Goal: Learn about a topic

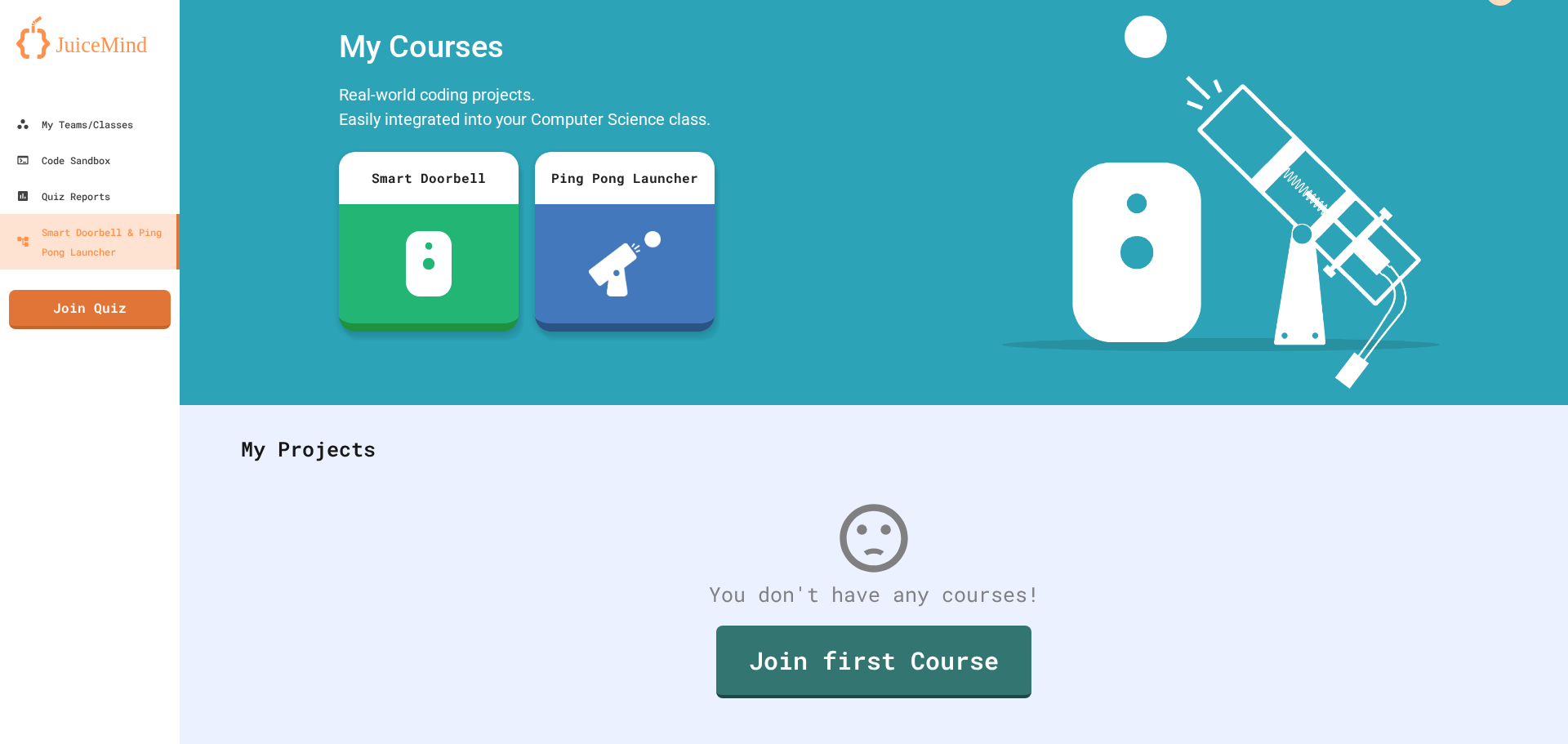
scroll to position [75, 0]
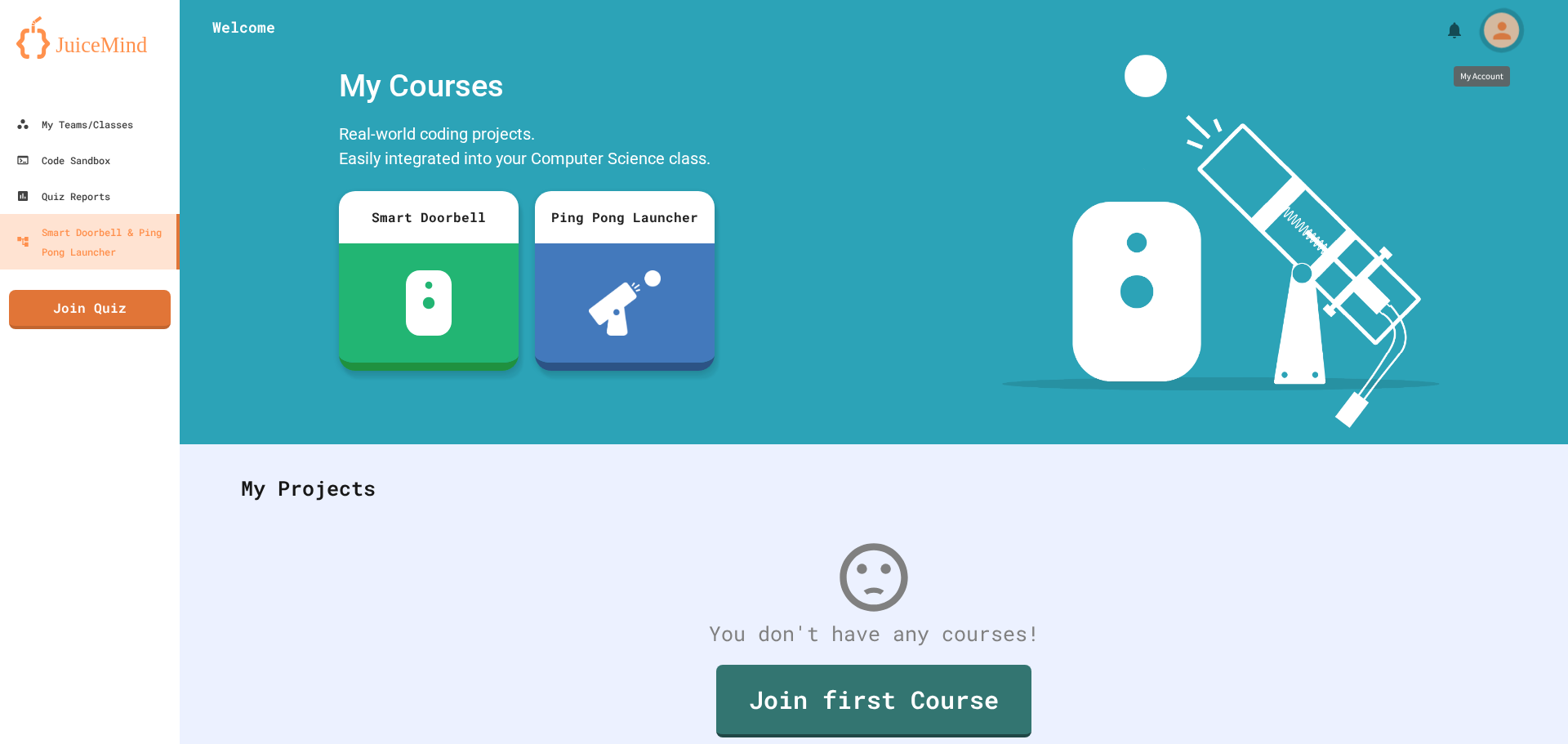
click at [1488, 32] on icon "My Account" at bounding box center [1500, 30] width 26 height 26
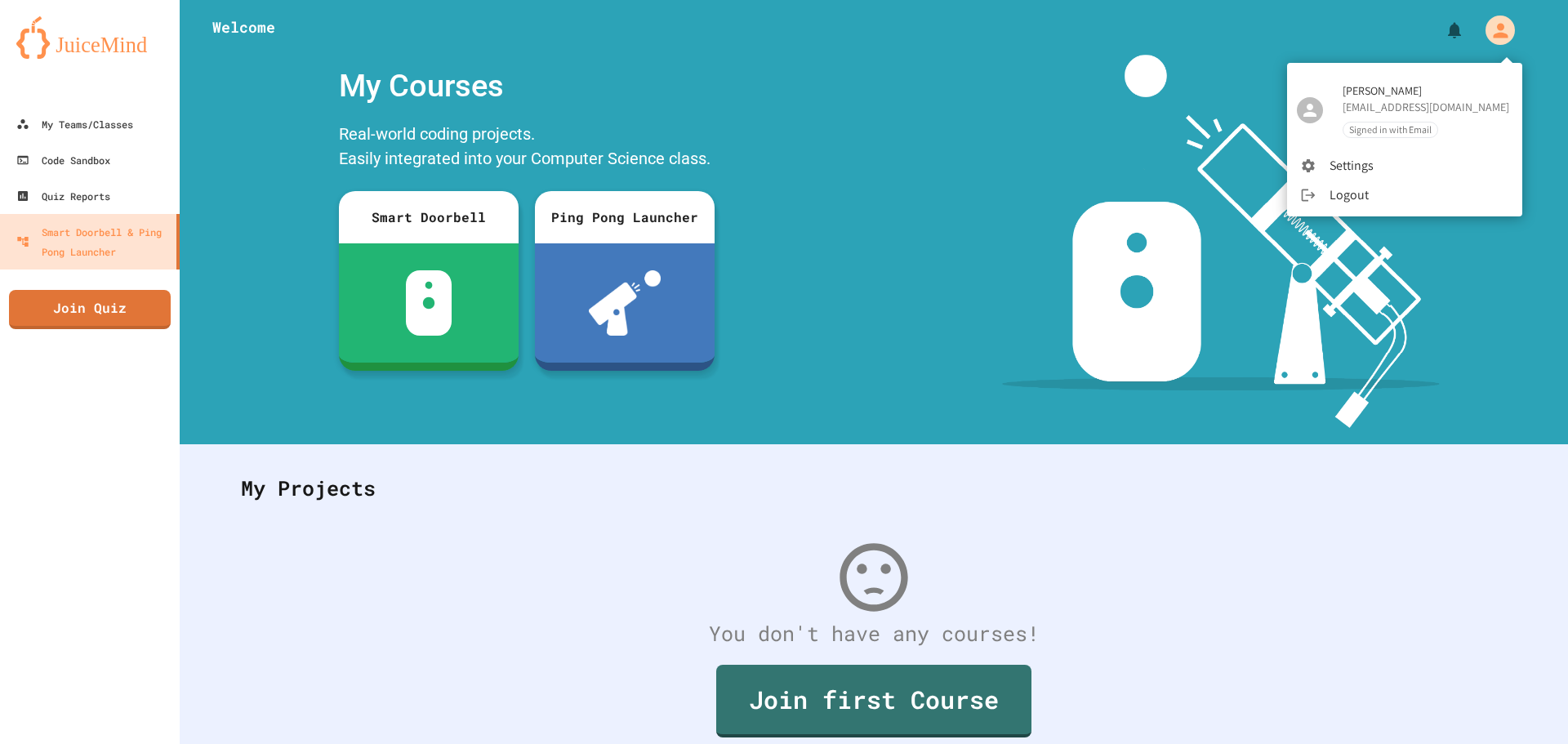
click at [1101, 515] on div at bounding box center [784, 372] width 1568 height 744
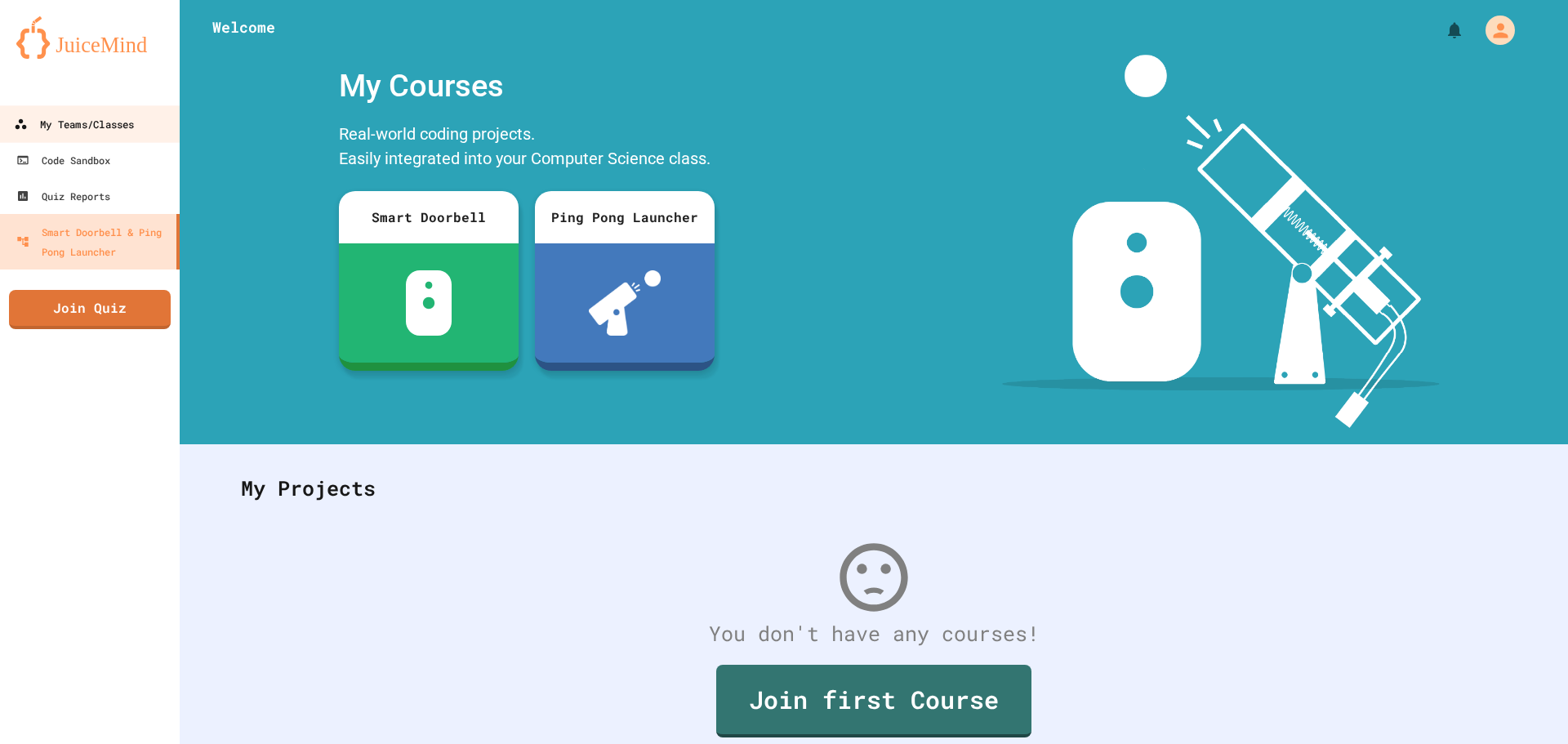
click at [110, 129] on div "My Teams/Classes" at bounding box center [73, 124] width 120 height 20
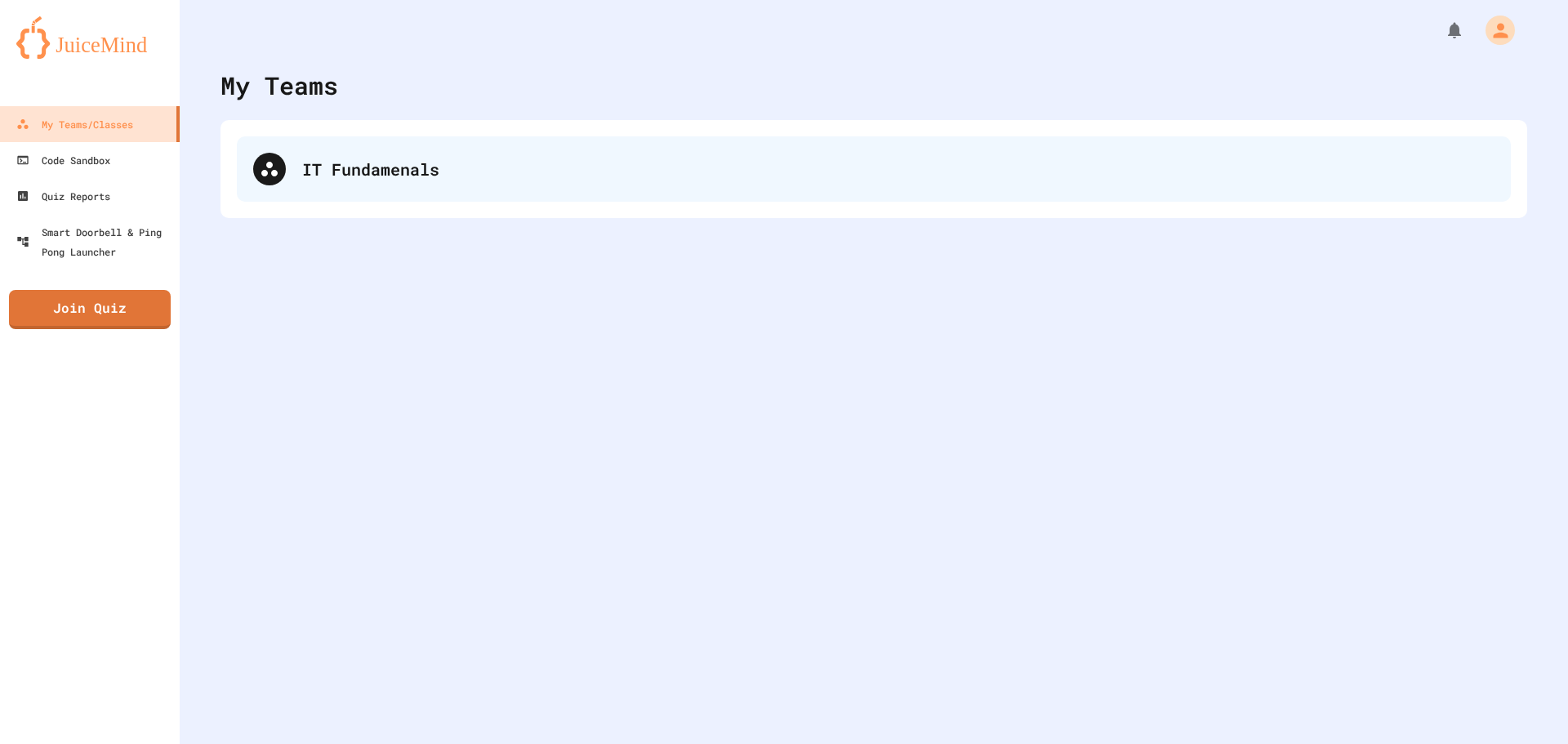
click at [315, 163] on div "IT Fundamenals" at bounding box center [898, 169] width 1192 height 25
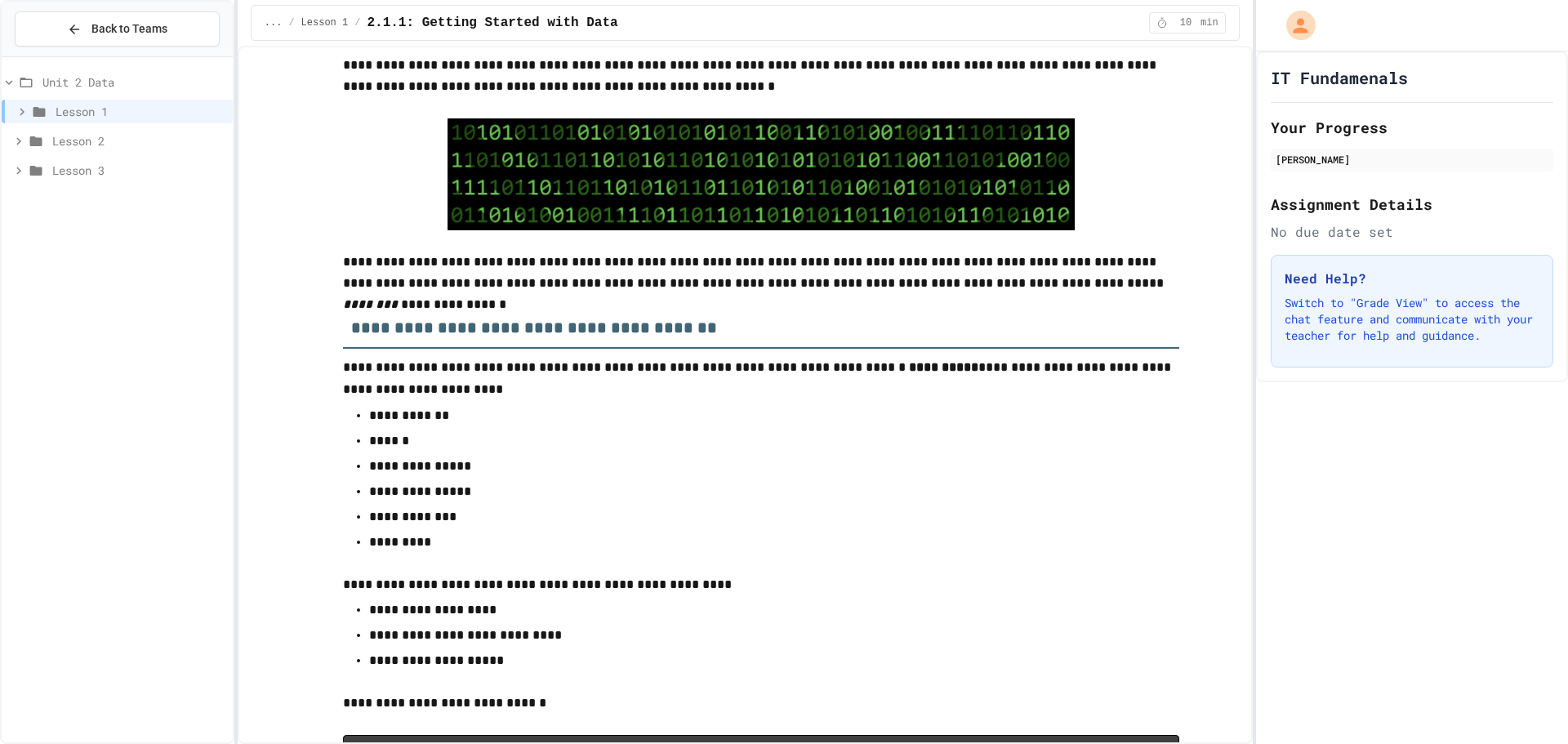
scroll to position [980, 0]
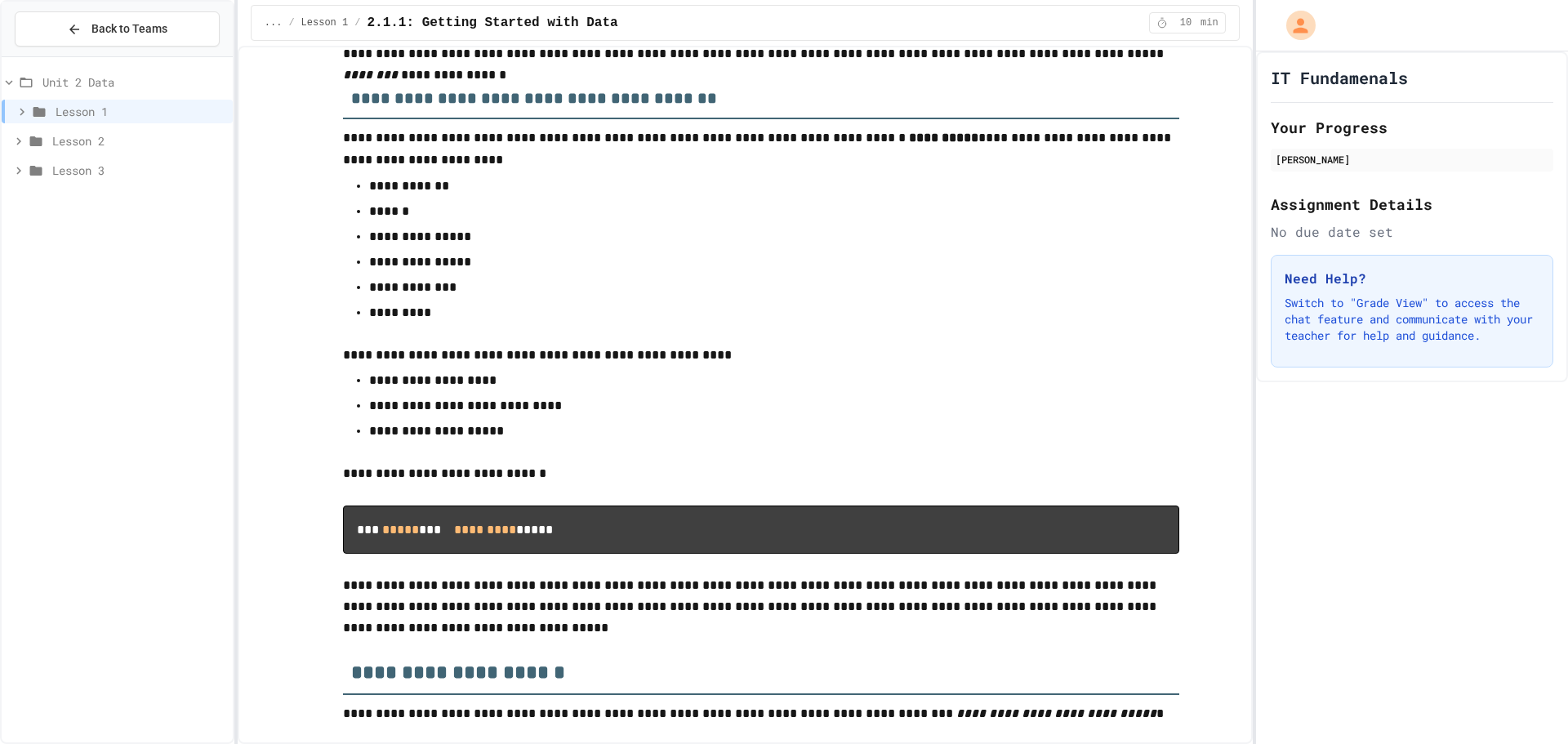
click at [105, 138] on span "Lesson 2" at bounding box center [139, 141] width 174 height 17
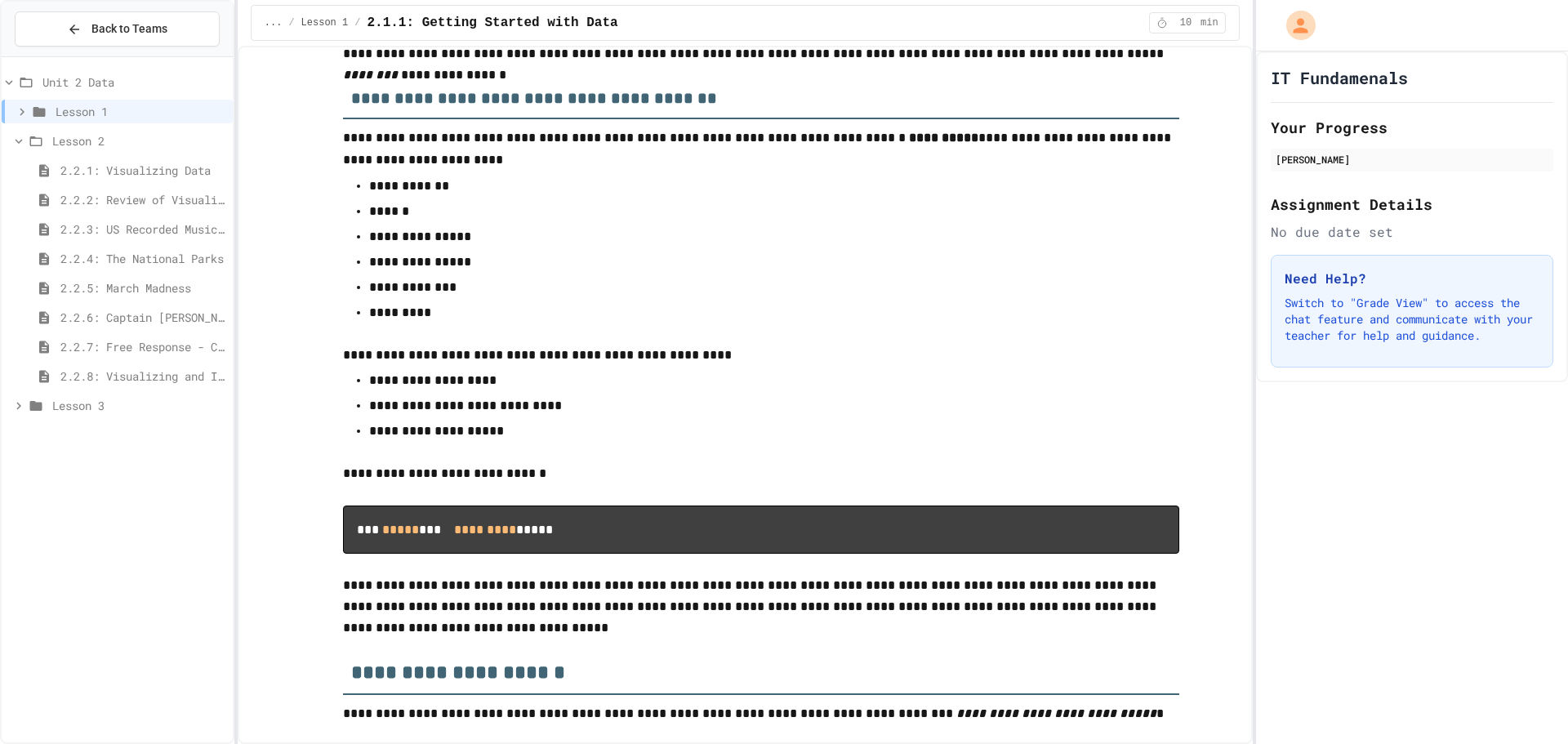
click at [62, 394] on div "Lesson 3" at bounding box center [118, 405] width 231 height 24
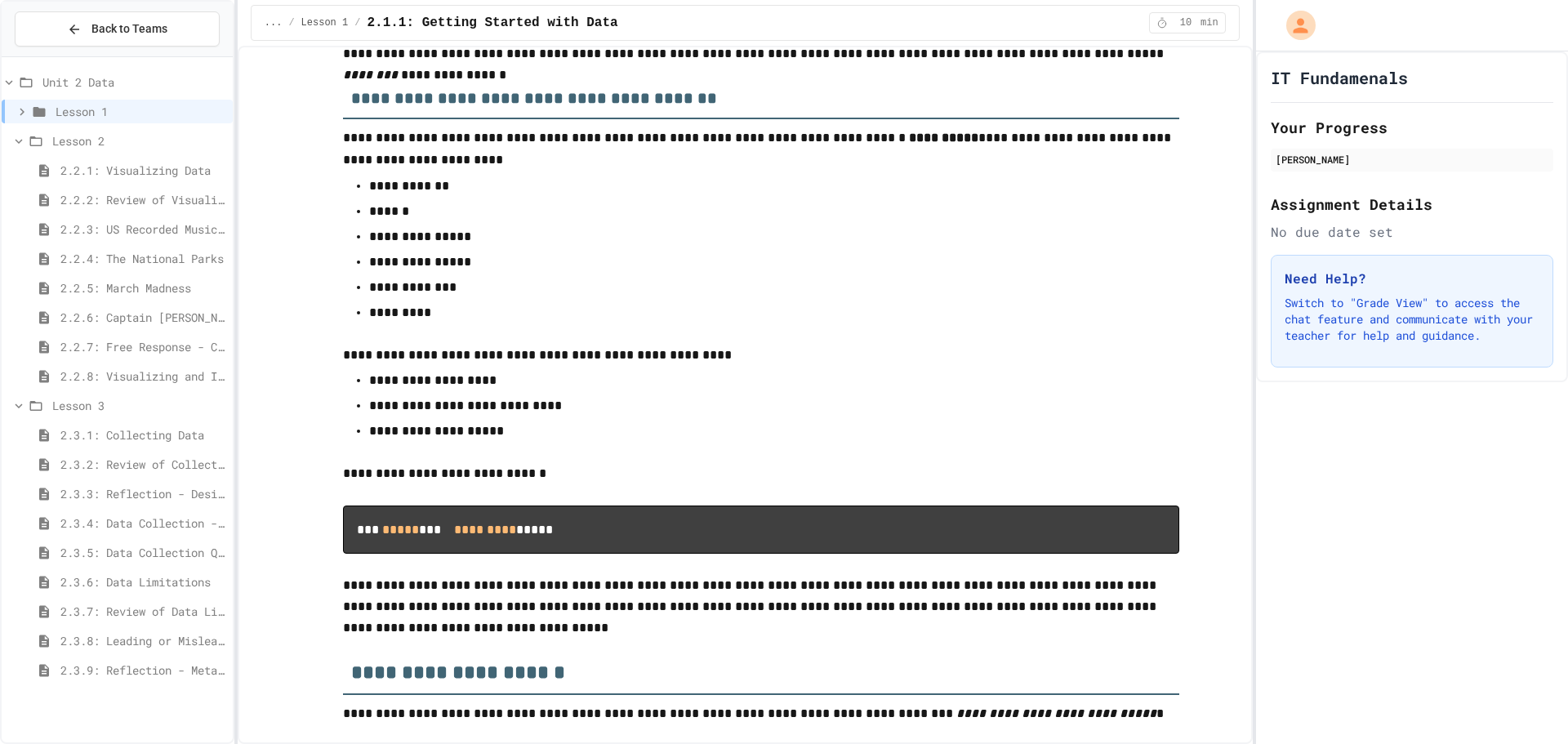
click at [93, 116] on span "Lesson 1" at bounding box center [141, 111] width 171 height 17
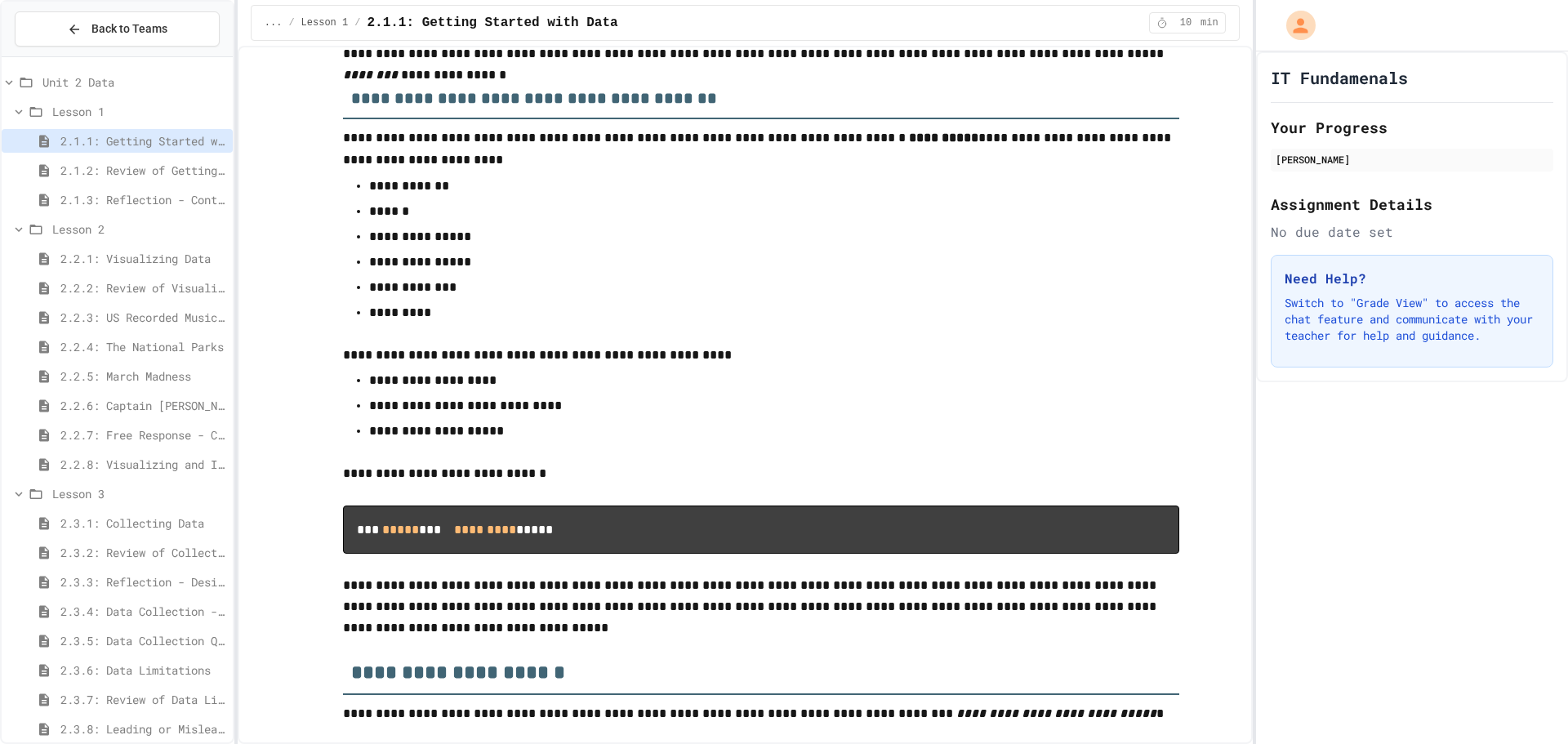
click at [65, 120] on div "Lesson 1" at bounding box center [118, 111] width 231 height 24
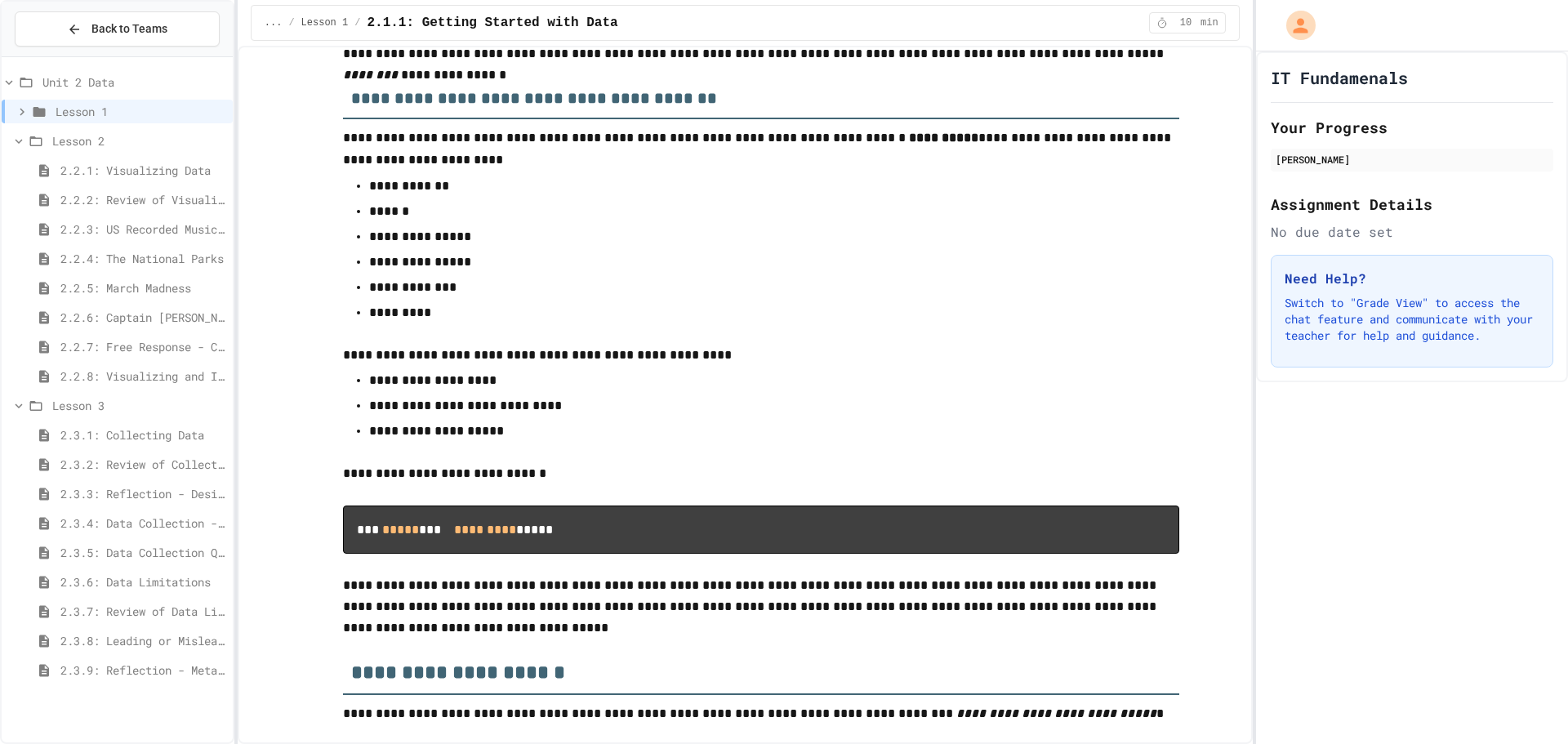
click at [70, 152] on div "Lesson 2" at bounding box center [118, 143] width 231 height 29
click at [70, 143] on span "Lesson 2" at bounding box center [139, 141] width 174 height 17
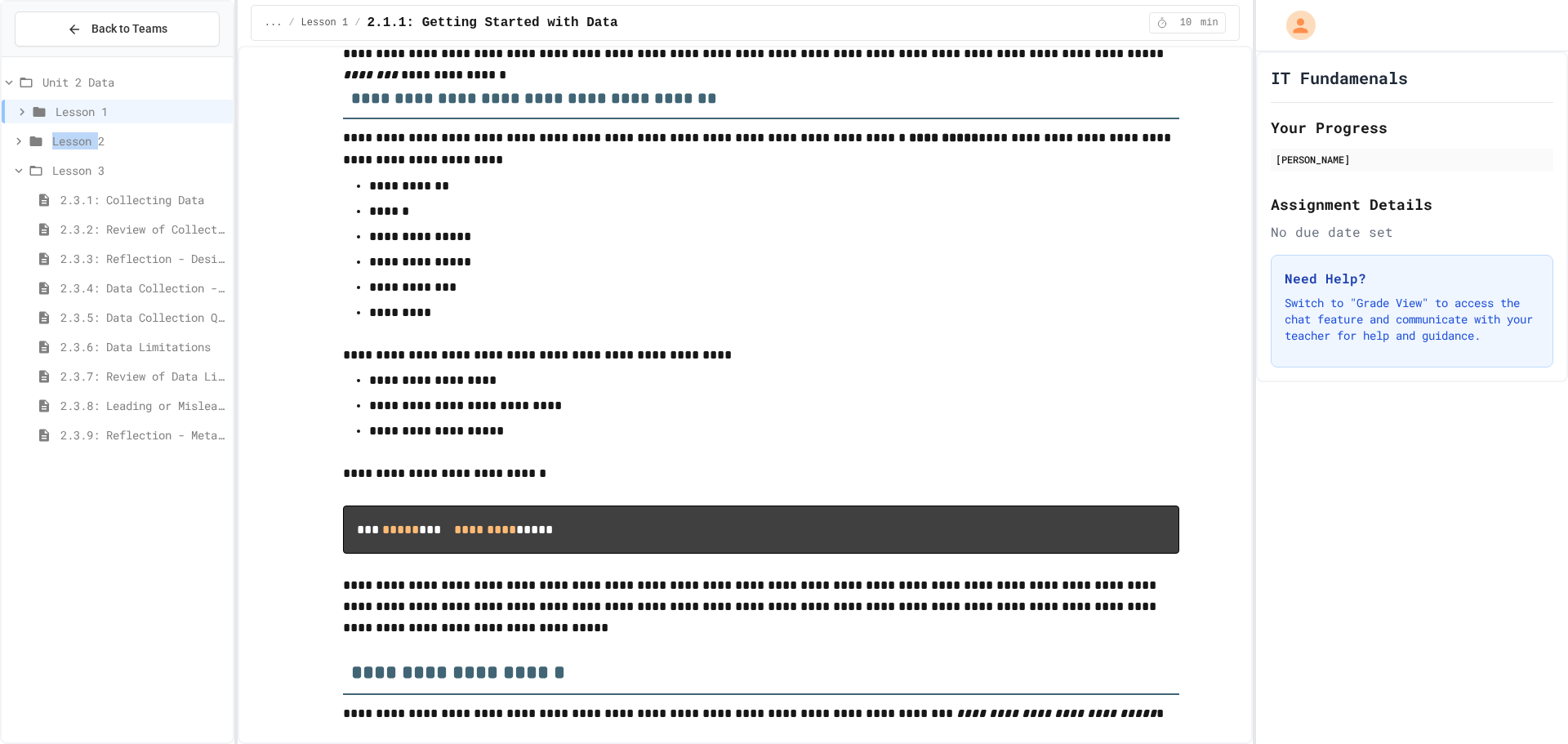
click at [70, 143] on span "Lesson 2" at bounding box center [139, 141] width 174 height 17
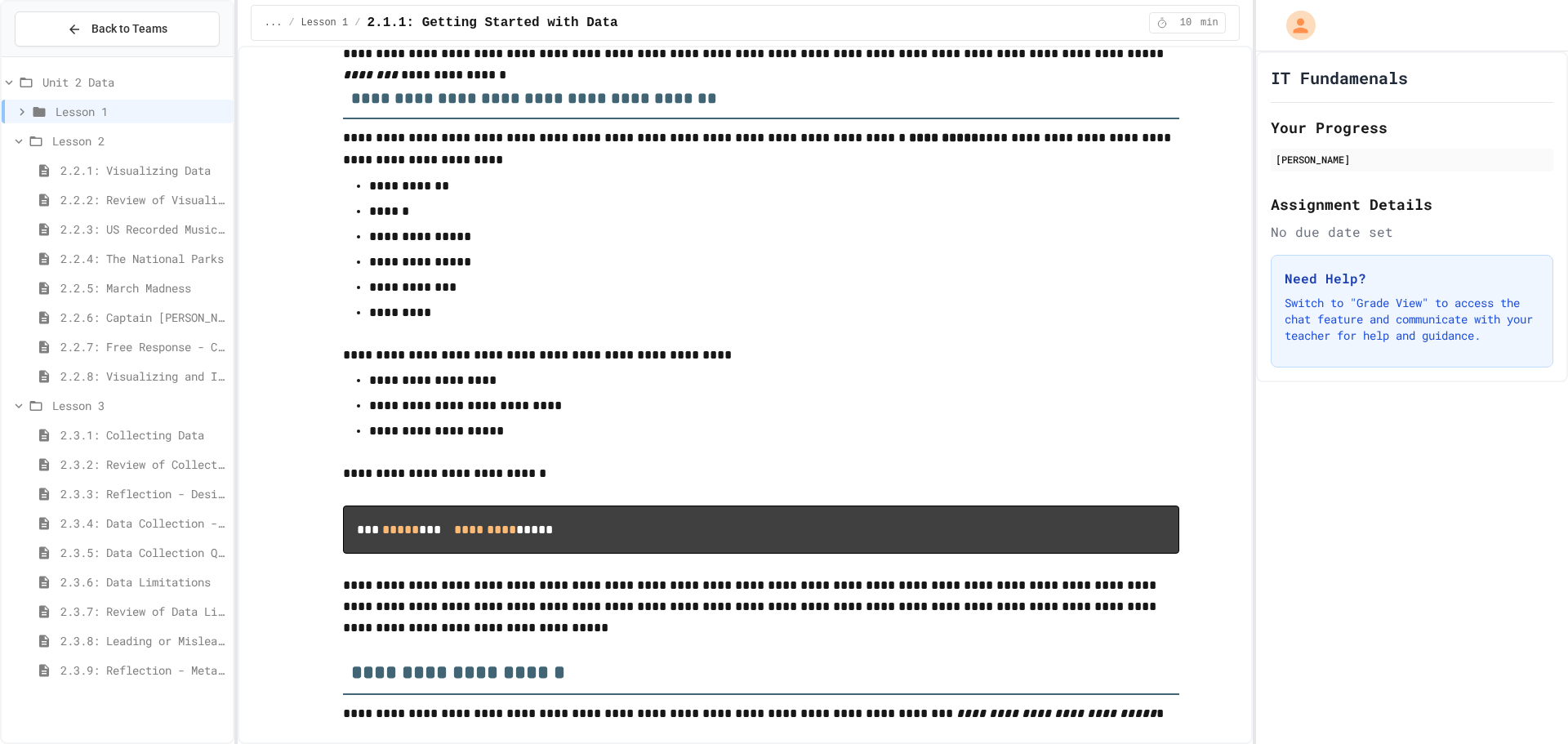
click at [70, 143] on span "Lesson 2" at bounding box center [139, 141] width 174 height 17
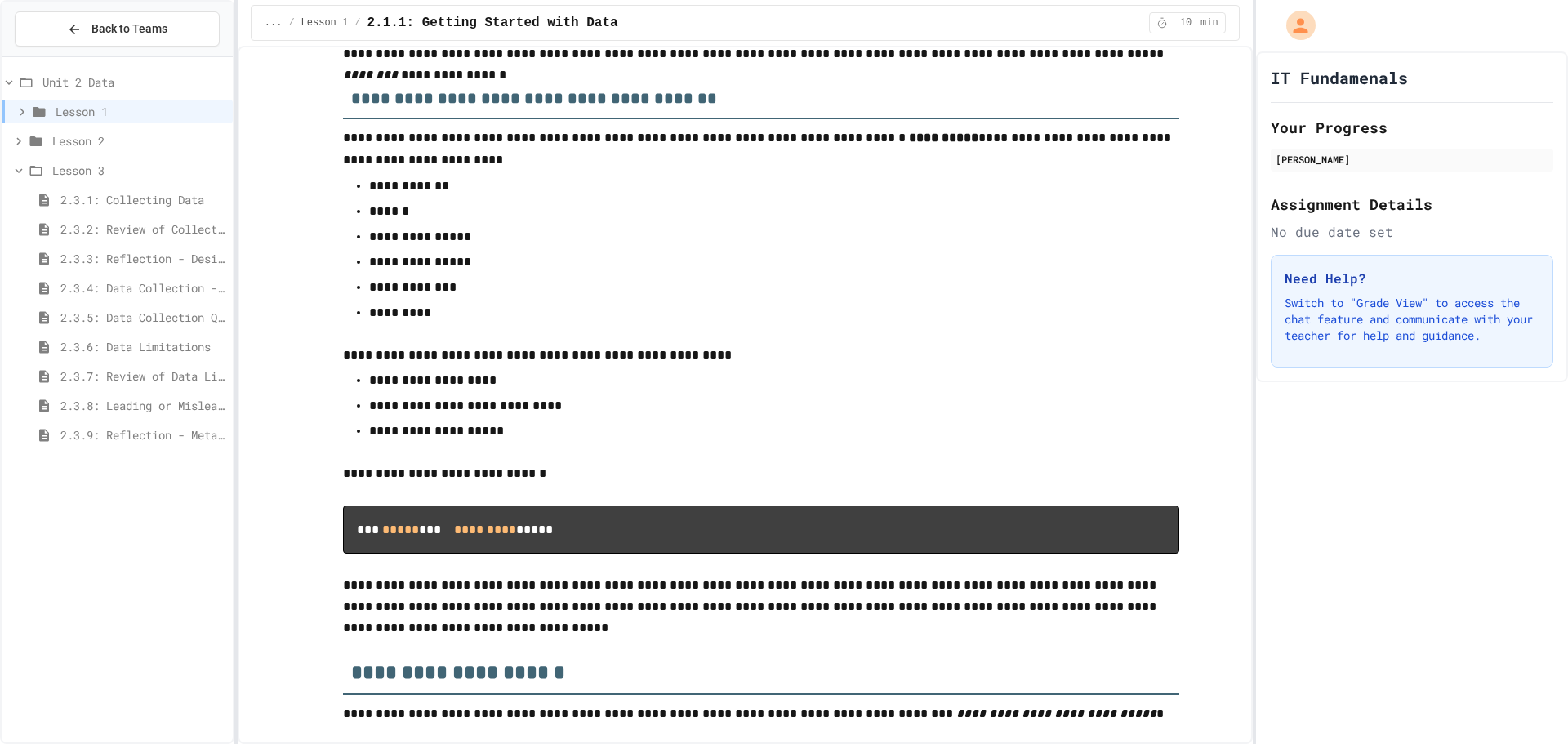
click at [59, 166] on span "Lesson 3" at bounding box center [139, 170] width 174 height 17
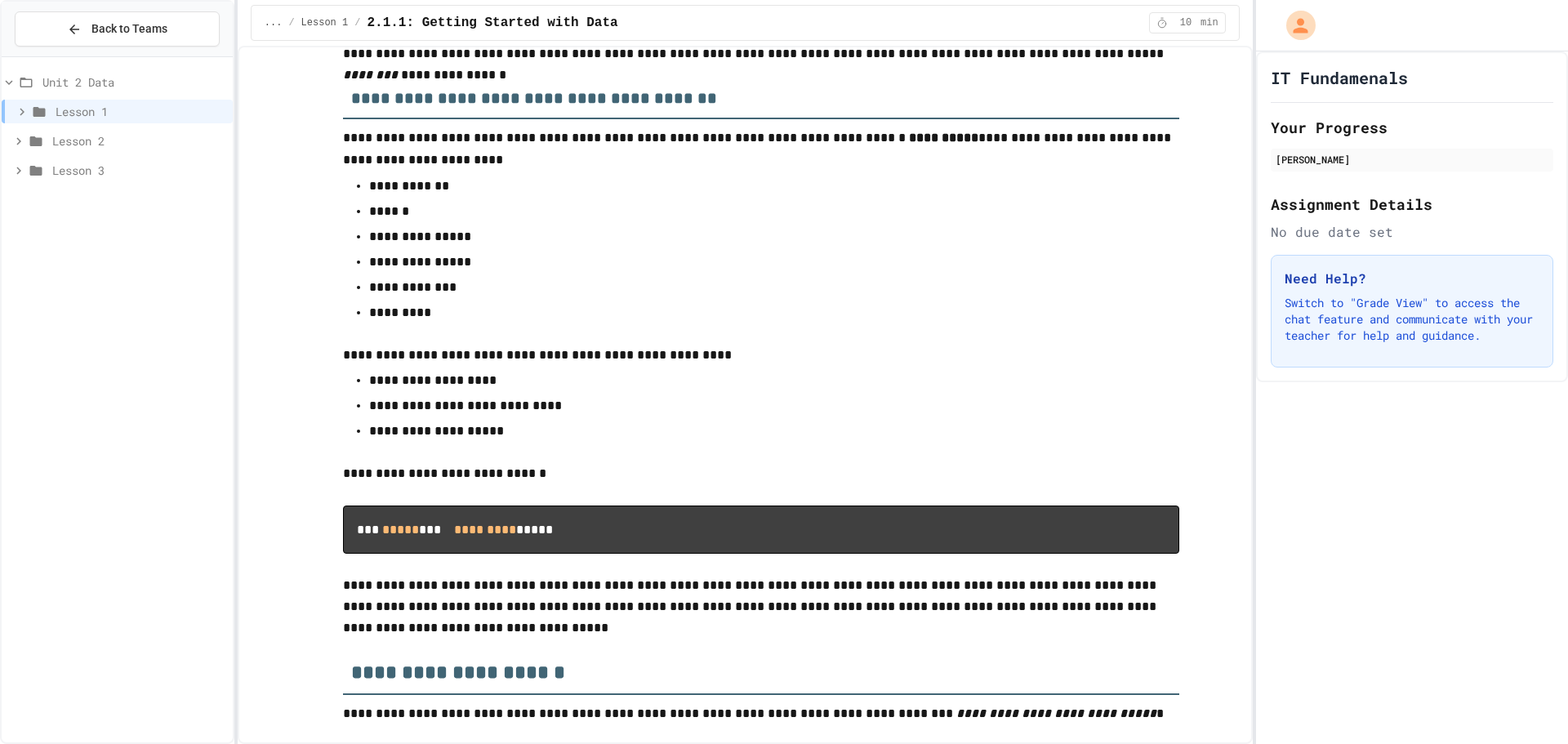
click at [42, 143] on icon at bounding box center [35, 141] width 19 height 15
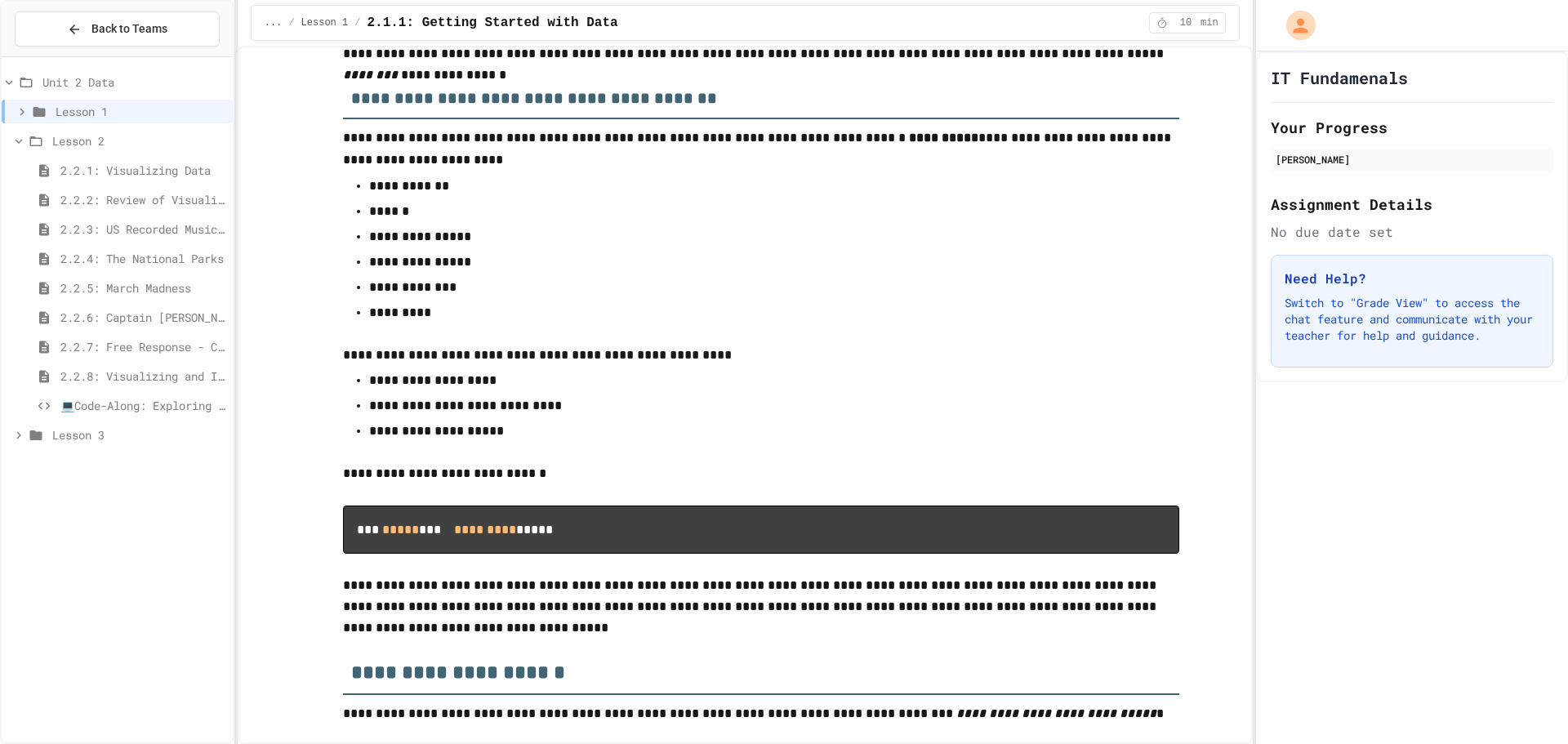
click at [145, 402] on span "💻Code-Along: Exploring Data Through Visualization" at bounding box center [143, 405] width 165 height 17
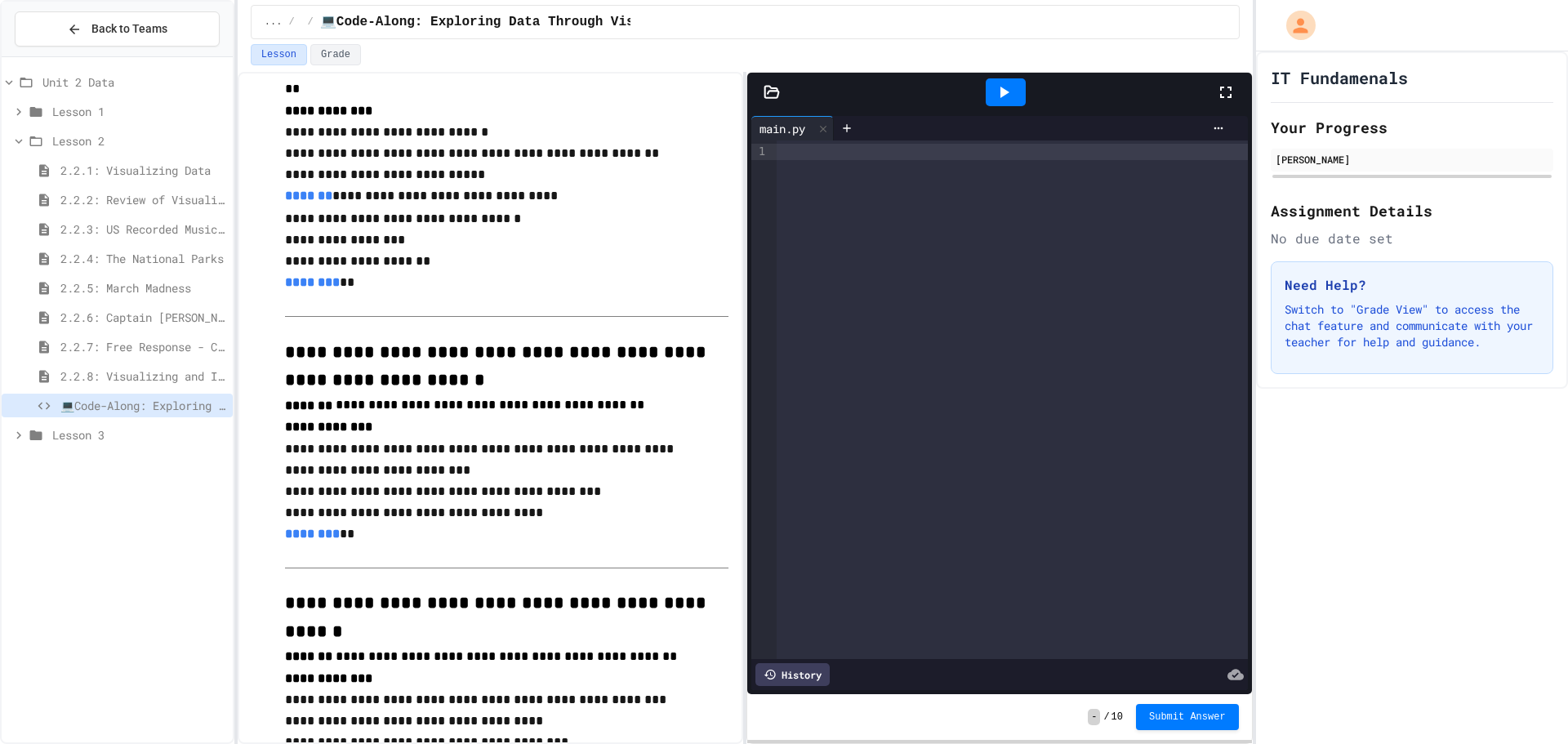
scroll to position [163, 0]
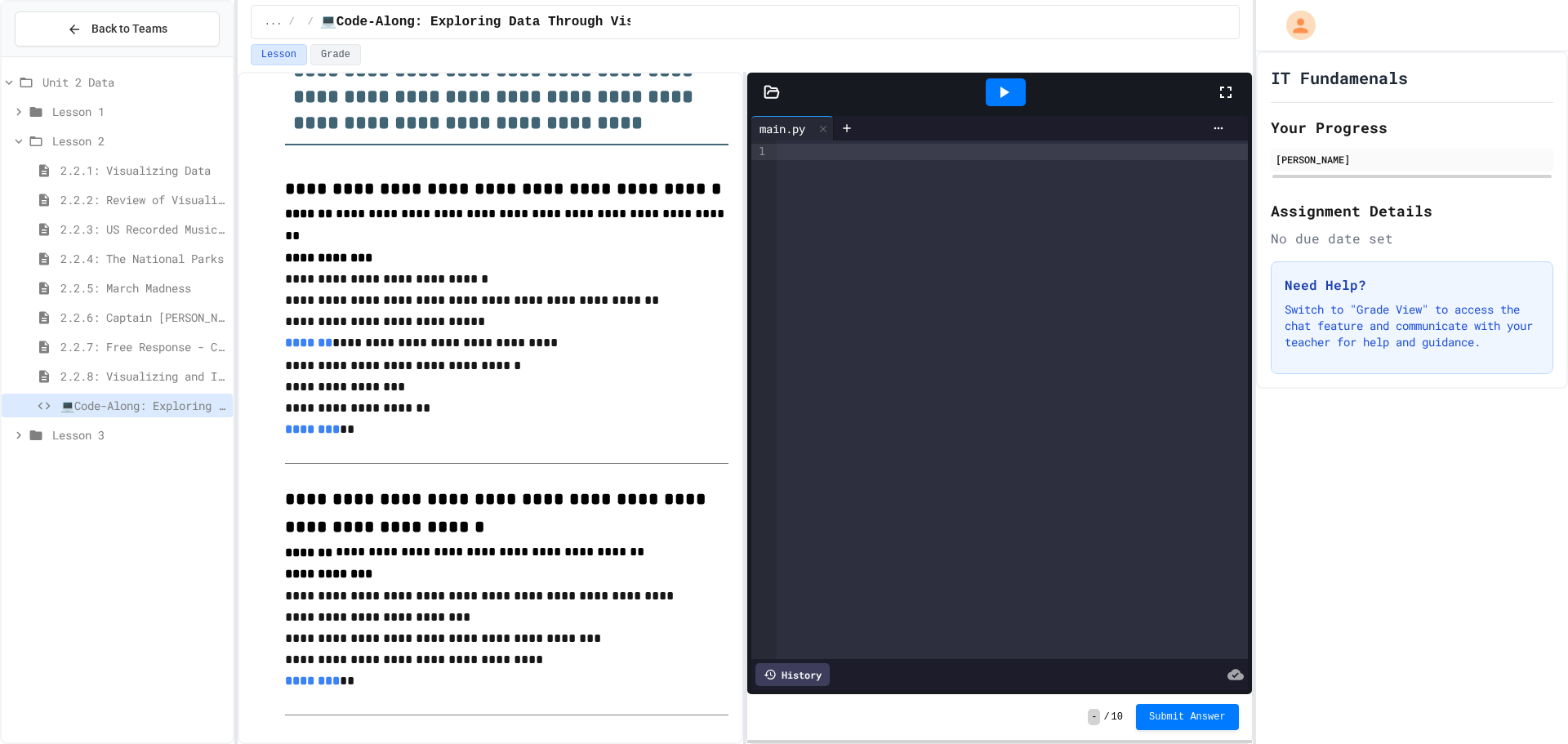
click at [821, 182] on div at bounding box center [1011, 400] width 471 height 518
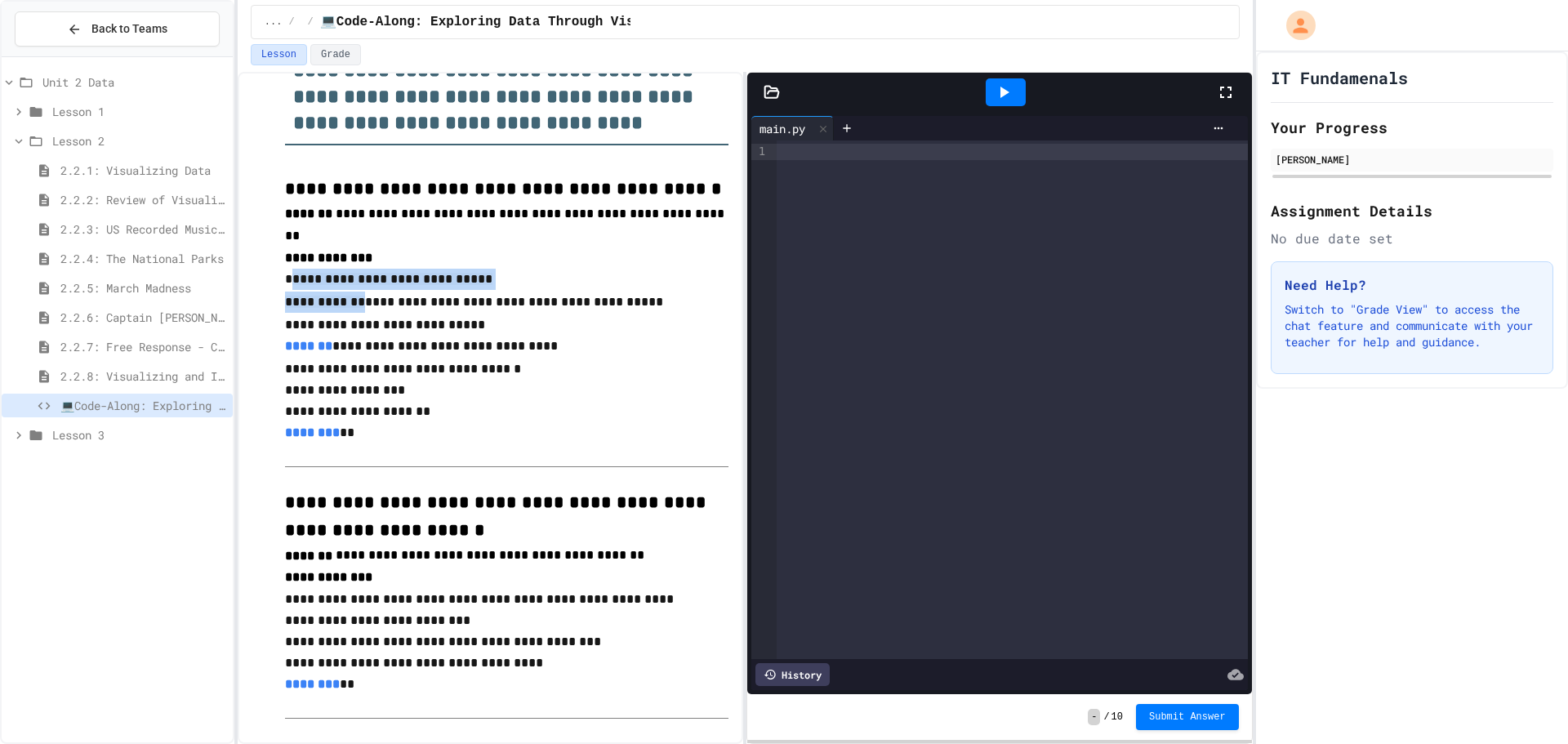
drag, startPoint x: 287, startPoint y: 269, endPoint x: 313, endPoint y: 278, distance: 27.5
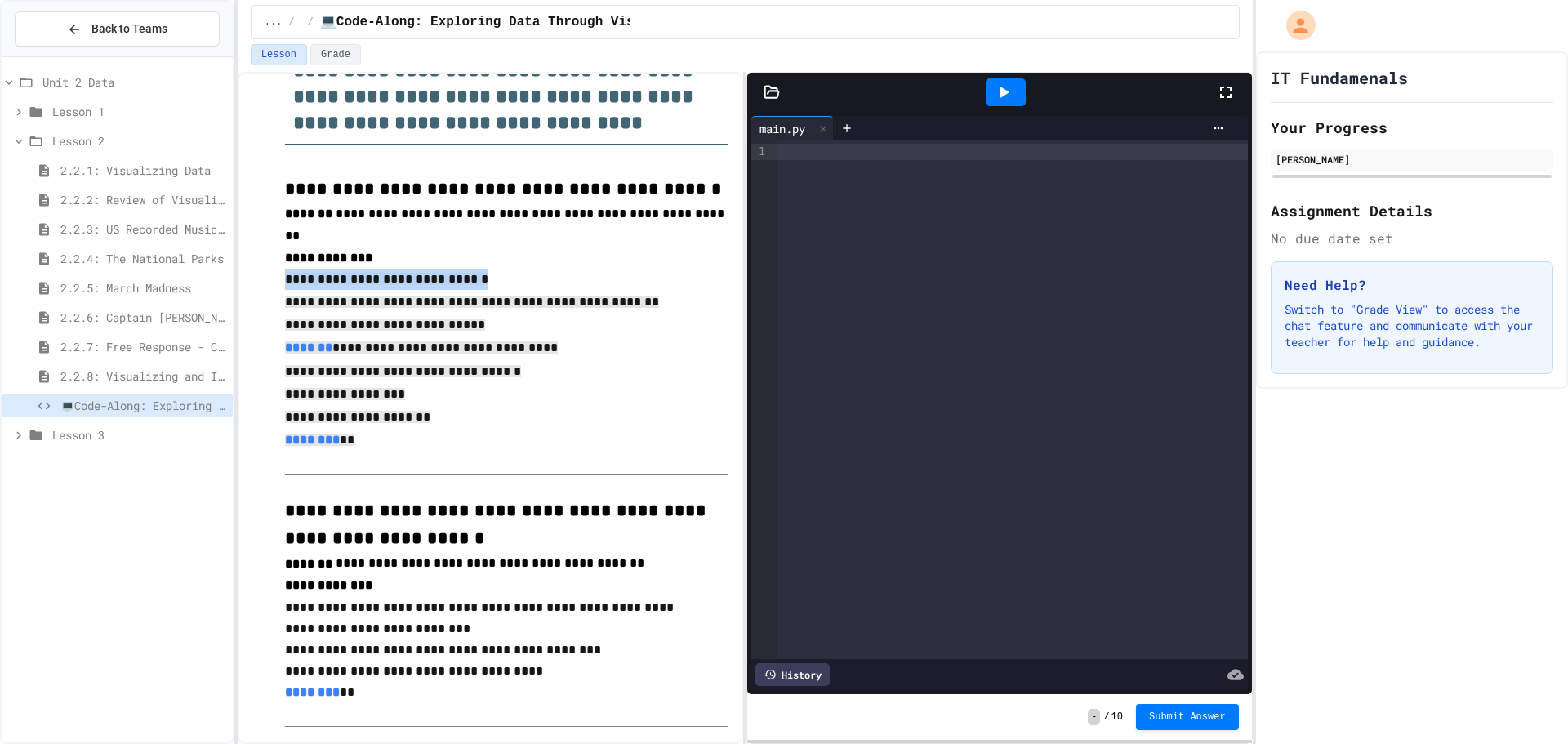
copy div "**********"
drag, startPoint x: 284, startPoint y: 268, endPoint x: 382, endPoint y: 415, distance: 176.7
click at [842, 155] on div at bounding box center [1011, 152] width 471 height 17
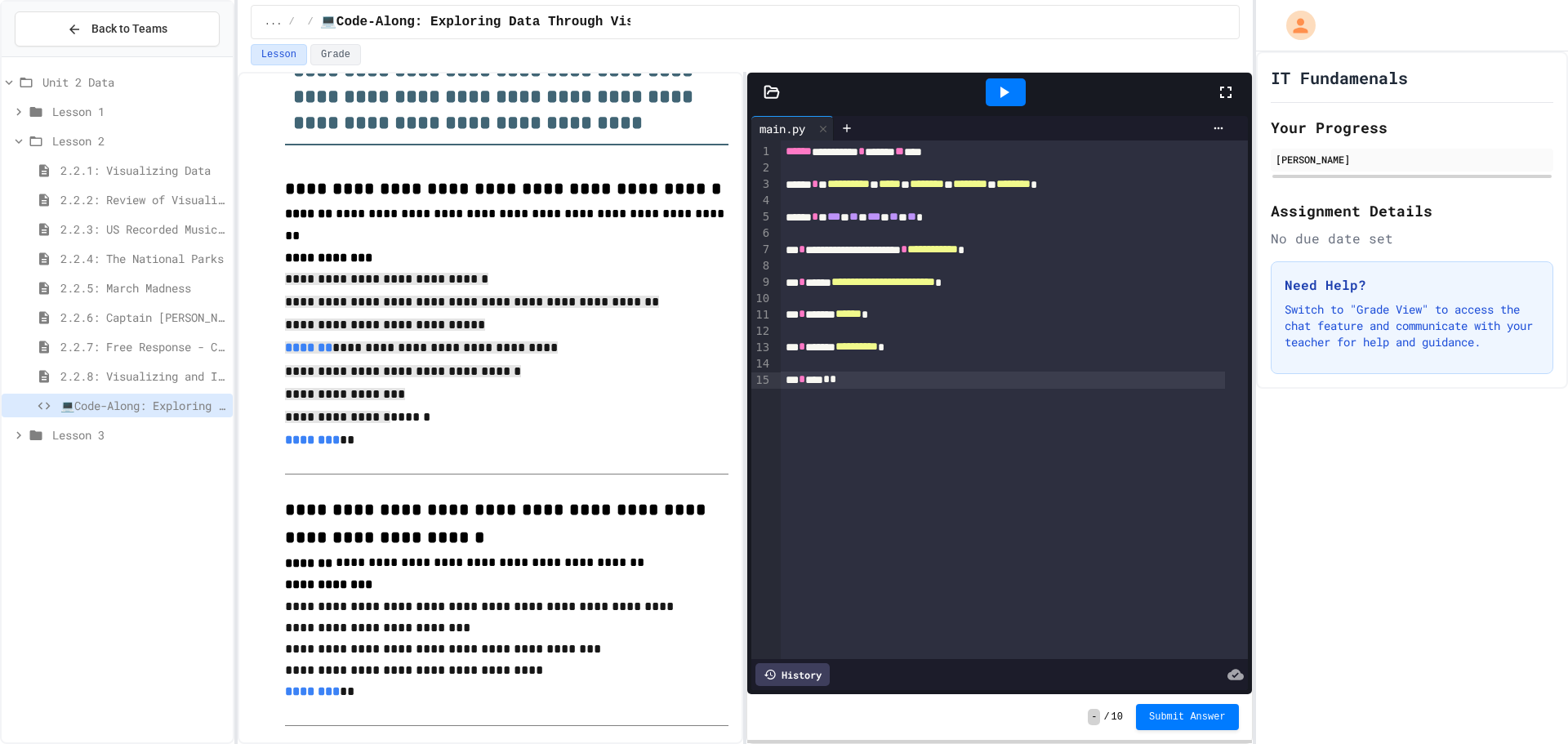
click at [1230, 87] on icon at bounding box center [1225, 92] width 11 height 11
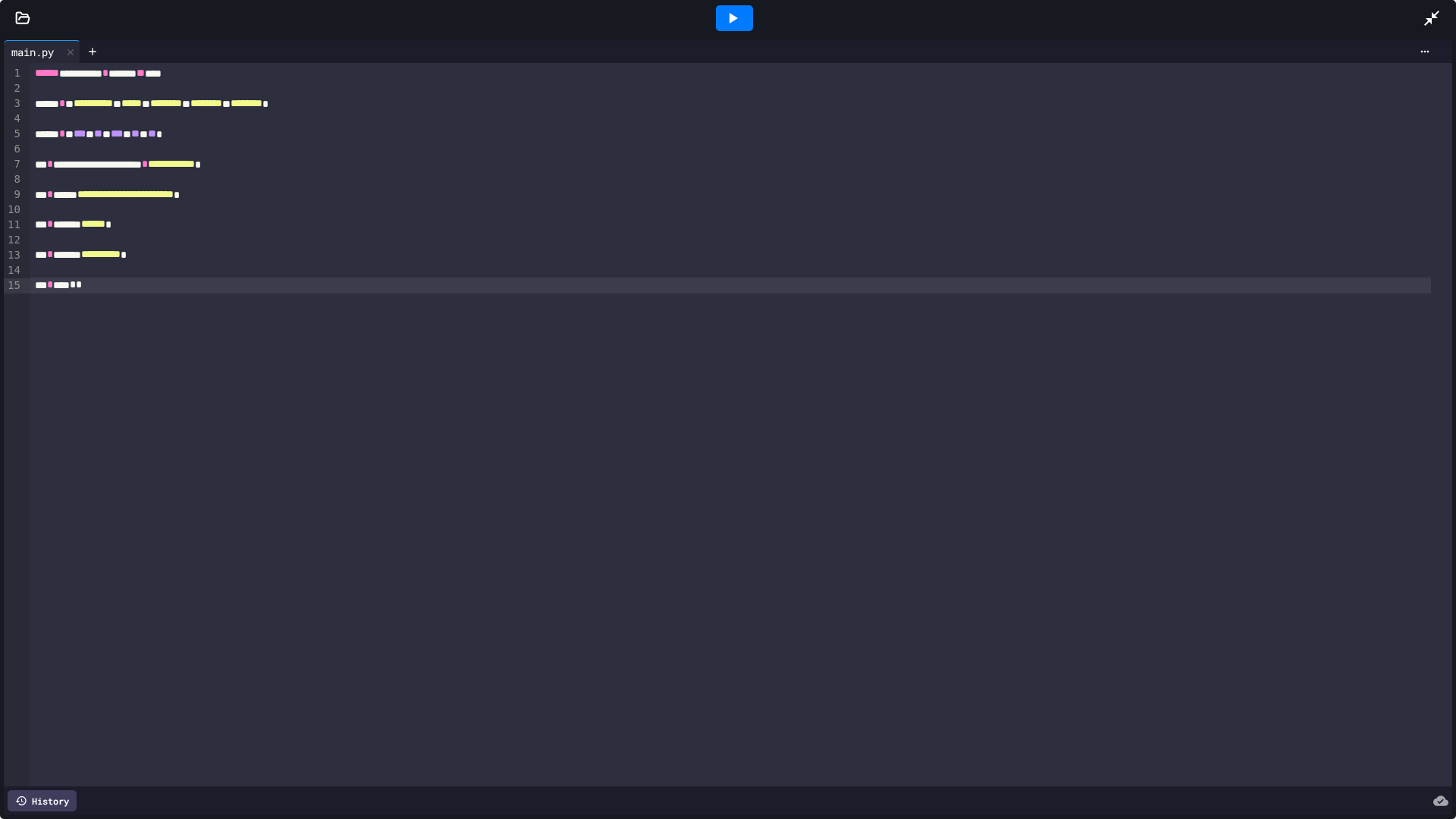
click at [732, 14] on icon at bounding box center [732, 18] width 18 height 18
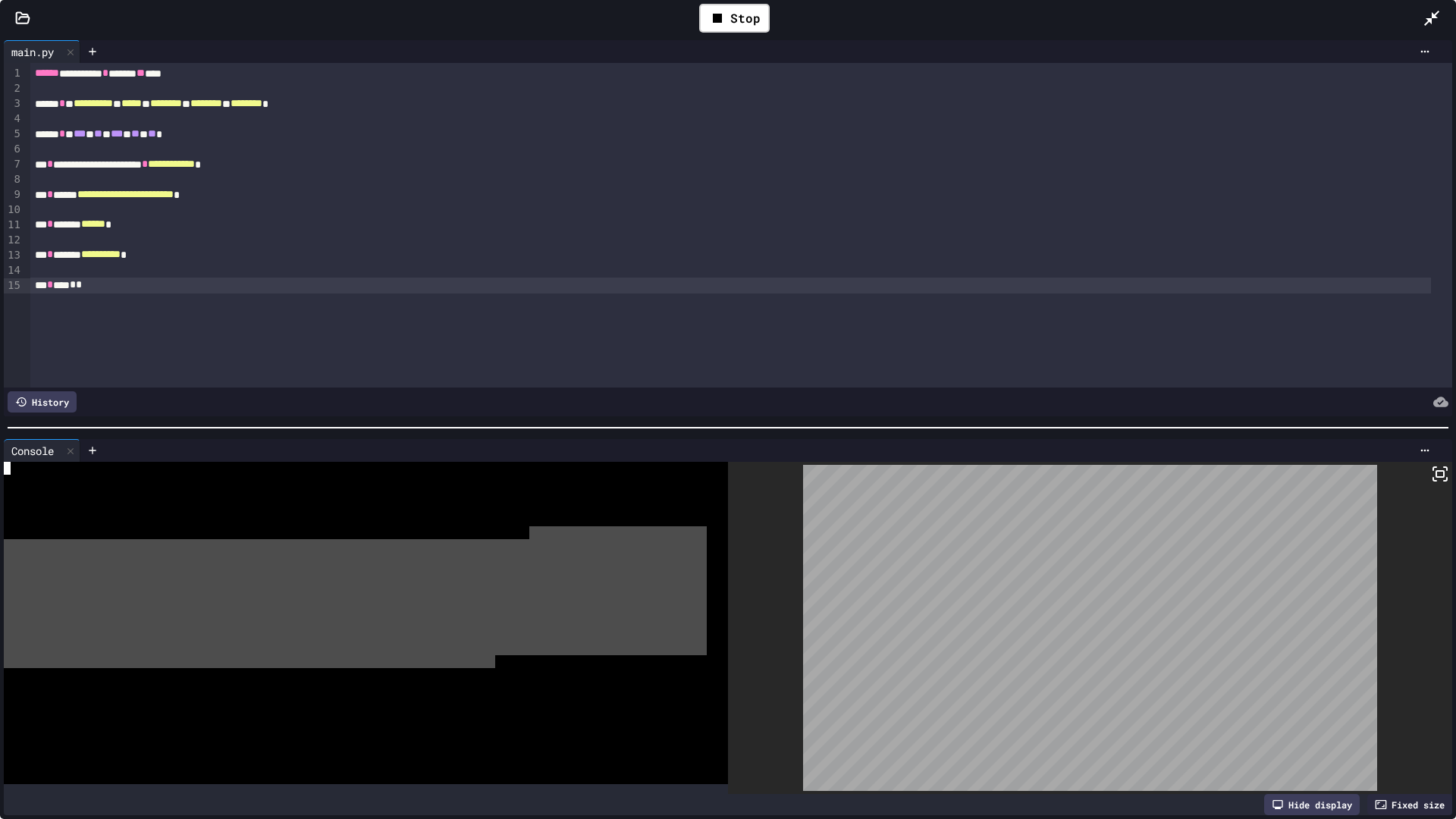
drag, startPoint x: 494, startPoint y: 659, endPoint x: 504, endPoint y: 569, distance: 90.6
click at [496, 579] on div at bounding box center [355, 623] width 703 height 322
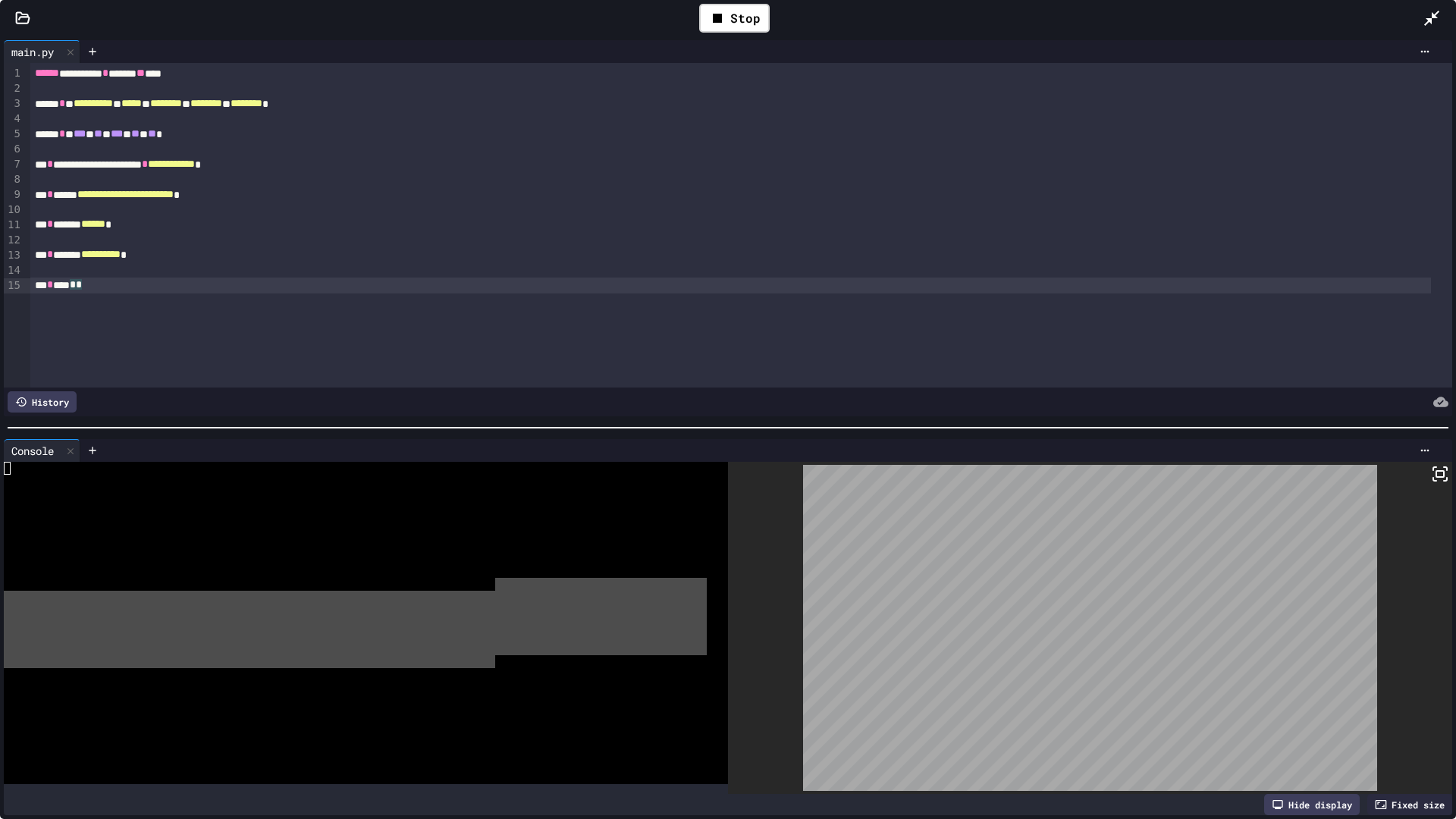
click at [589, 345] on div "**********" at bounding box center [741, 225] width 1422 height 324
click at [630, 438] on div "Console WWWWWWWWWWWWWWWWWWWWWWWWWWWWWWWW Hide display Fixed size" at bounding box center [728, 627] width 1456 height 384
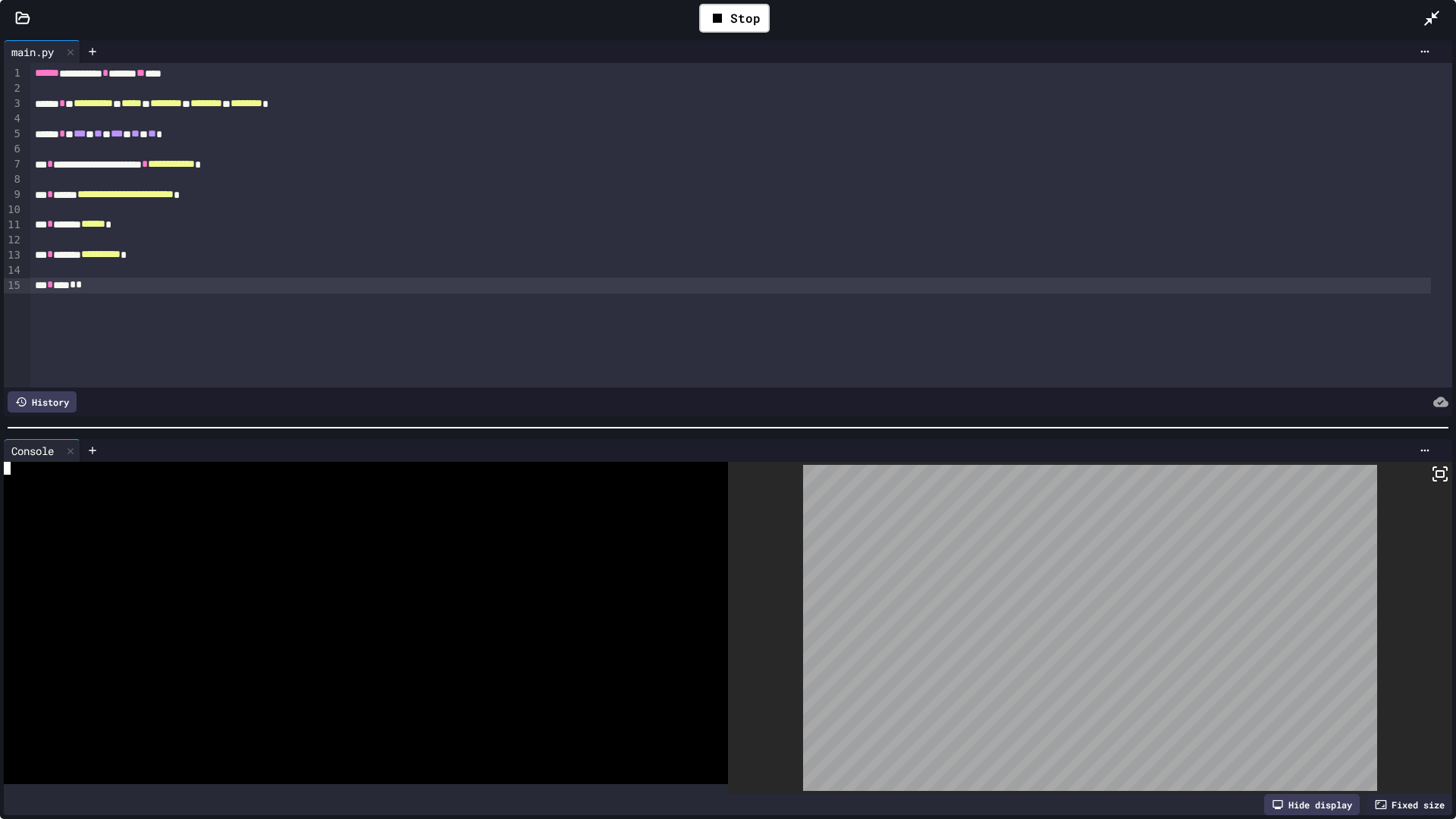
click at [571, 544] on div at bounding box center [355, 545] width 703 height 13
click at [1440, 462] on div at bounding box center [1089, 627] width 724 height 332
click at [1436, 470] on icon at bounding box center [1439, 473] width 18 height 18
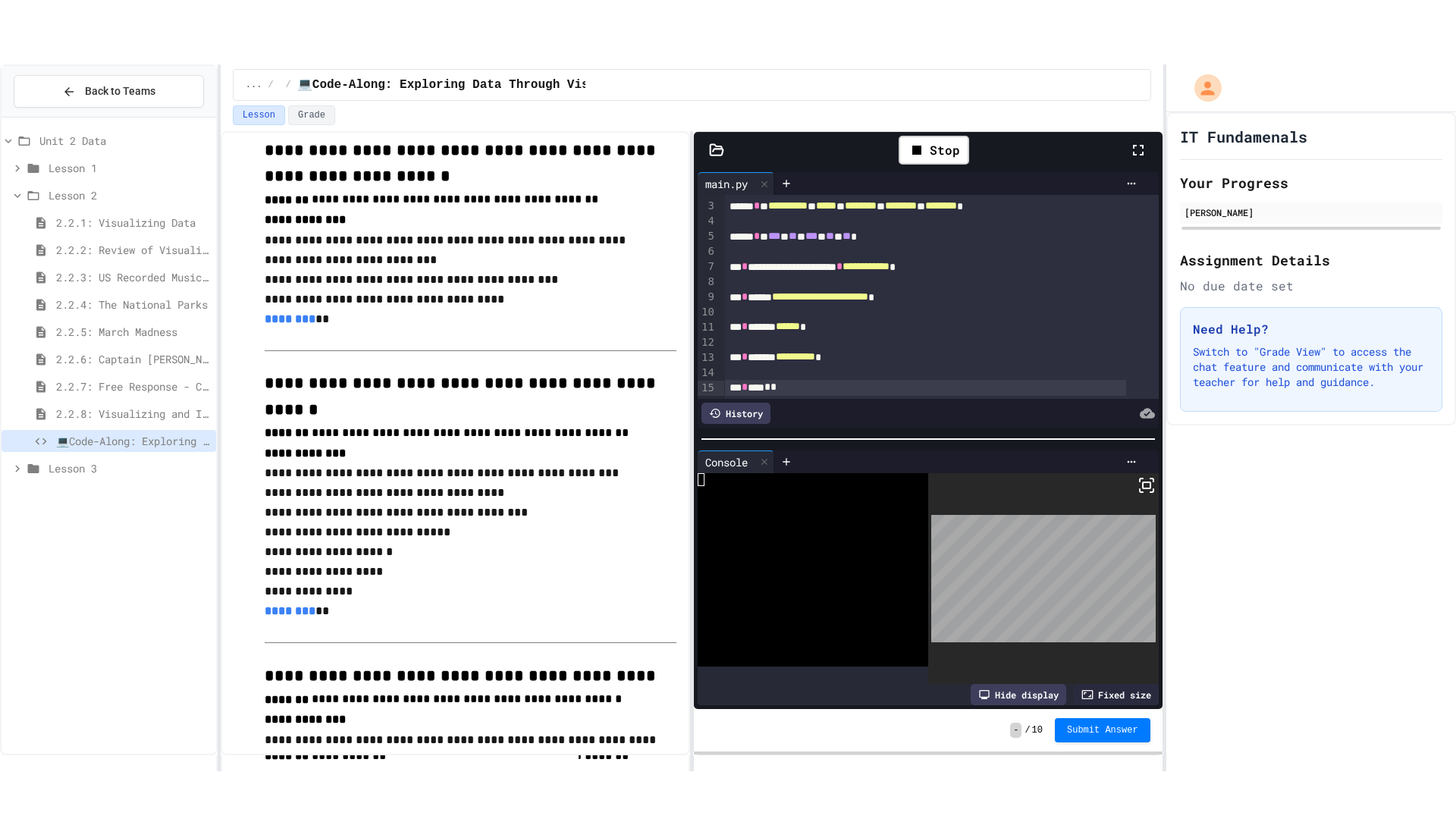
scroll to position [607, 0]
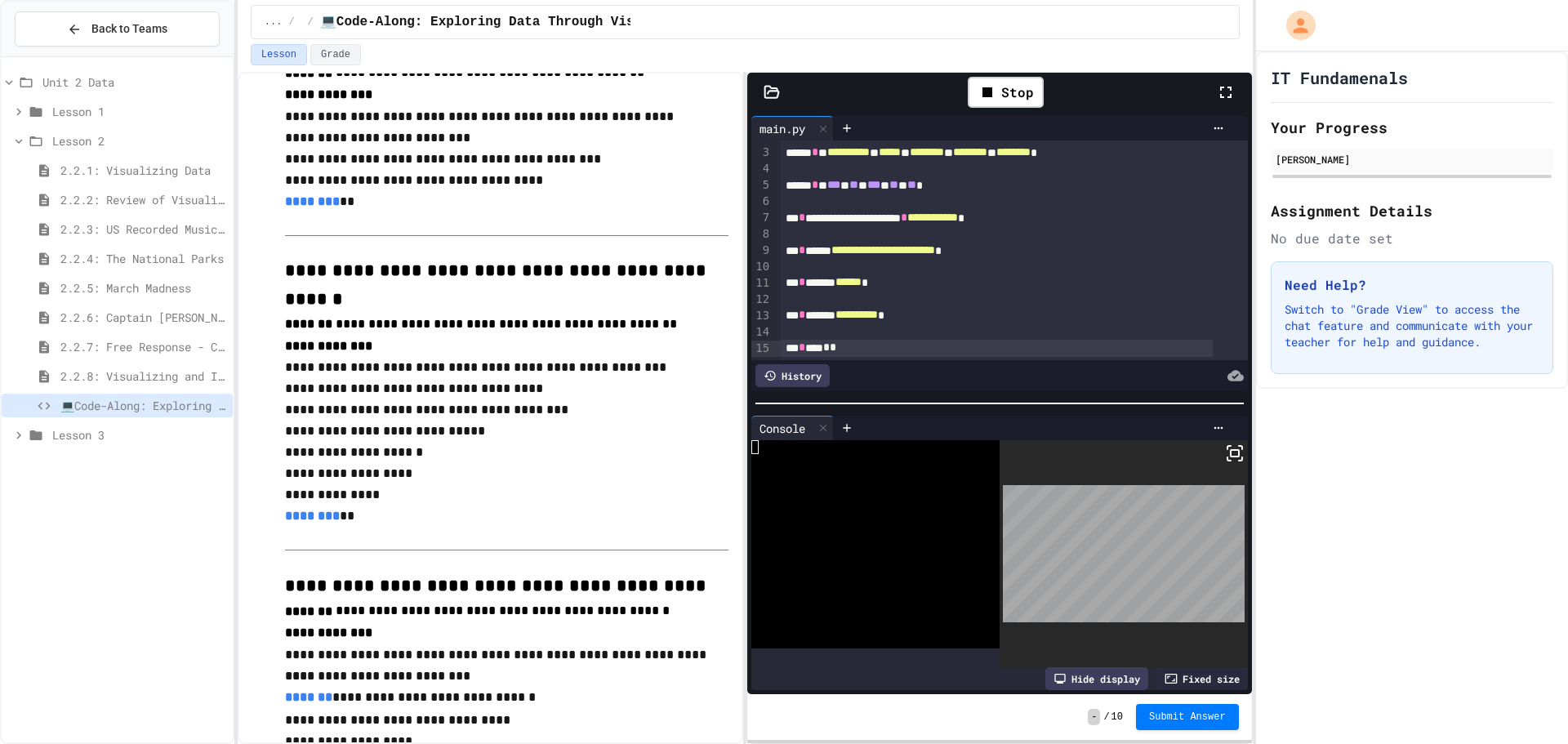
click at [1224, 96] on icon at bounding box center [1224, 92] width 19 height 19
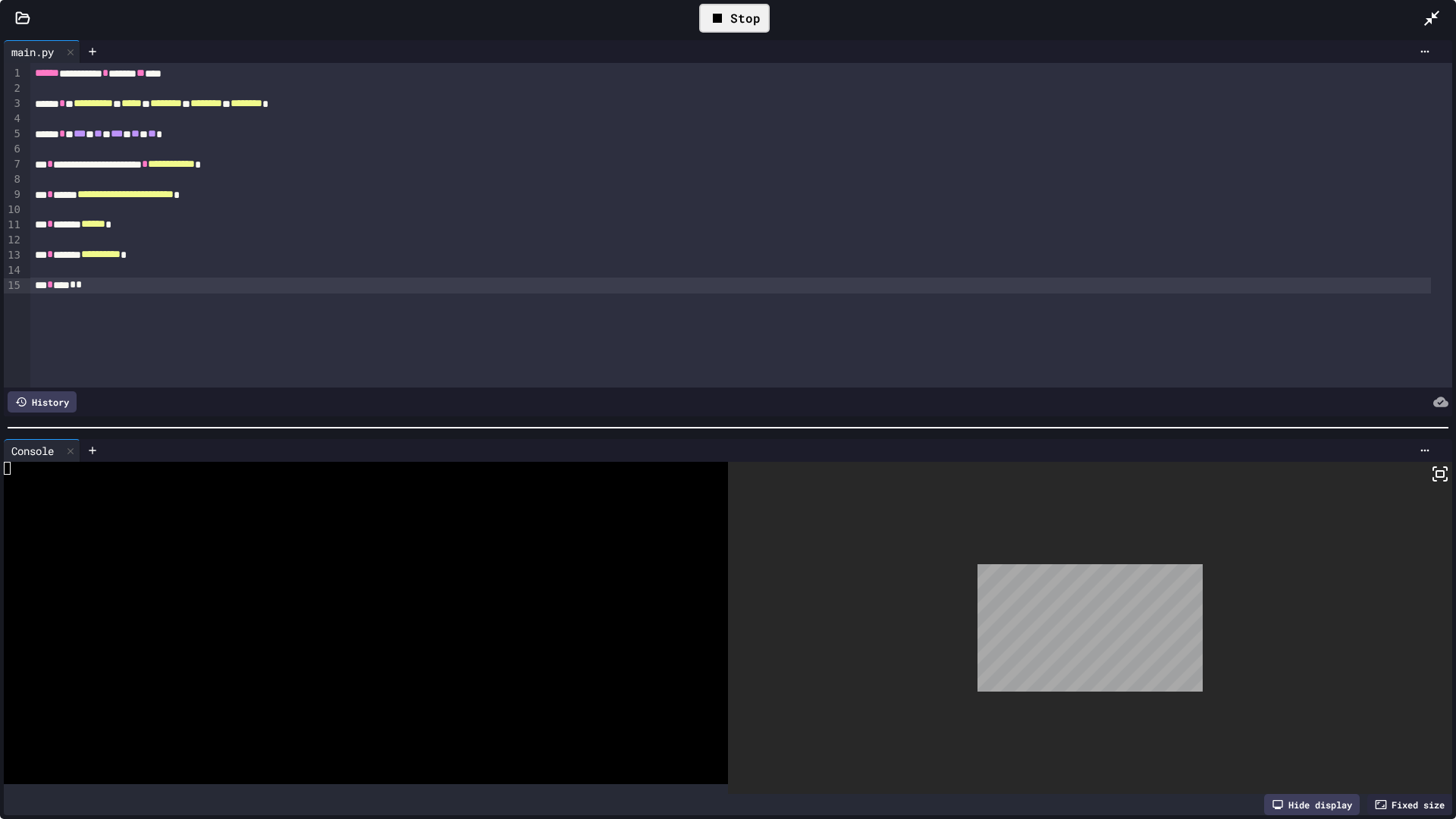
click at [714, 5] on div "Stop" at bounding box center [734, 18] width 71 height 29
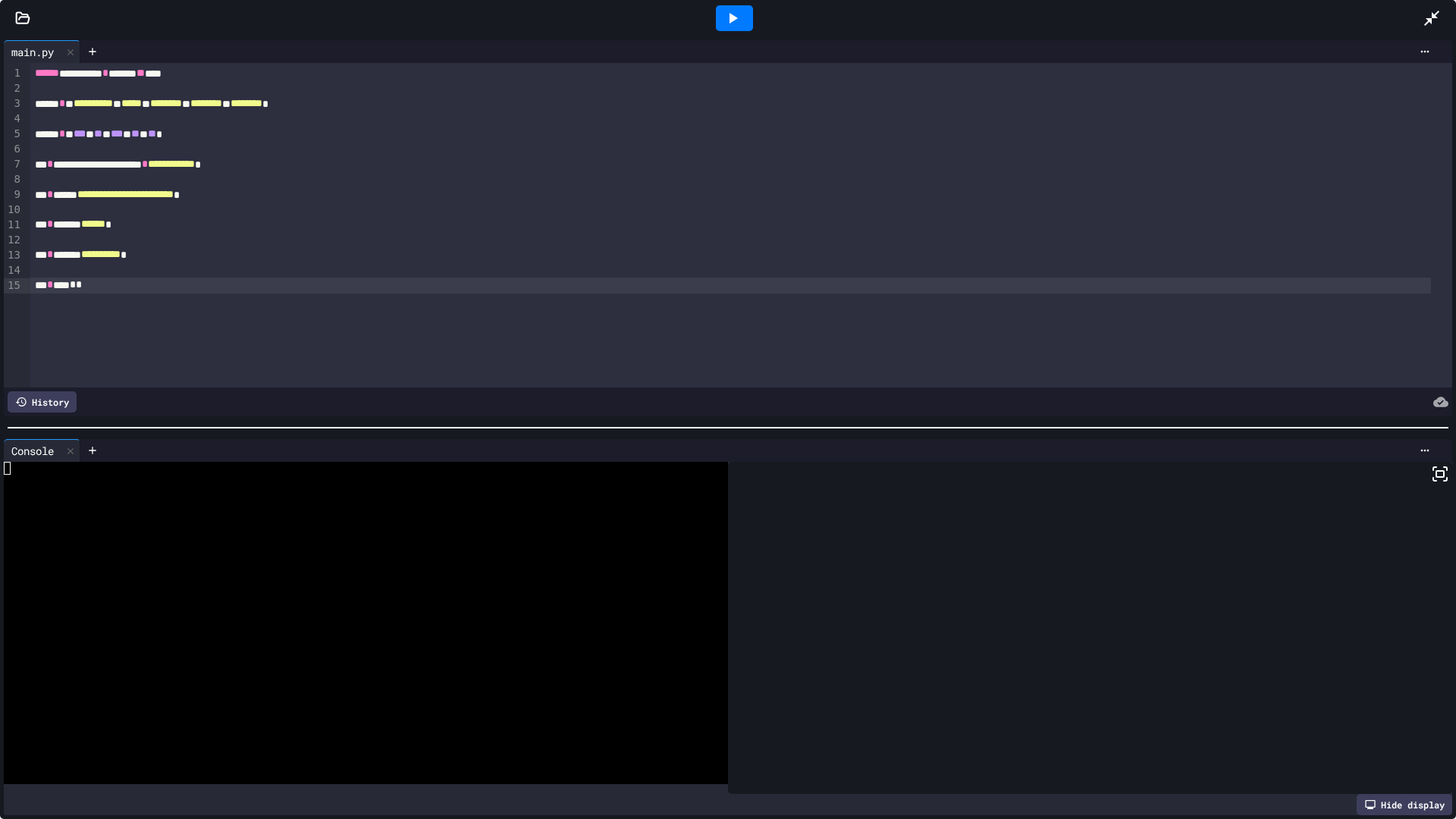
click at [1434, 20] on icon at bounding box center [1430, 18] width 18 height 18
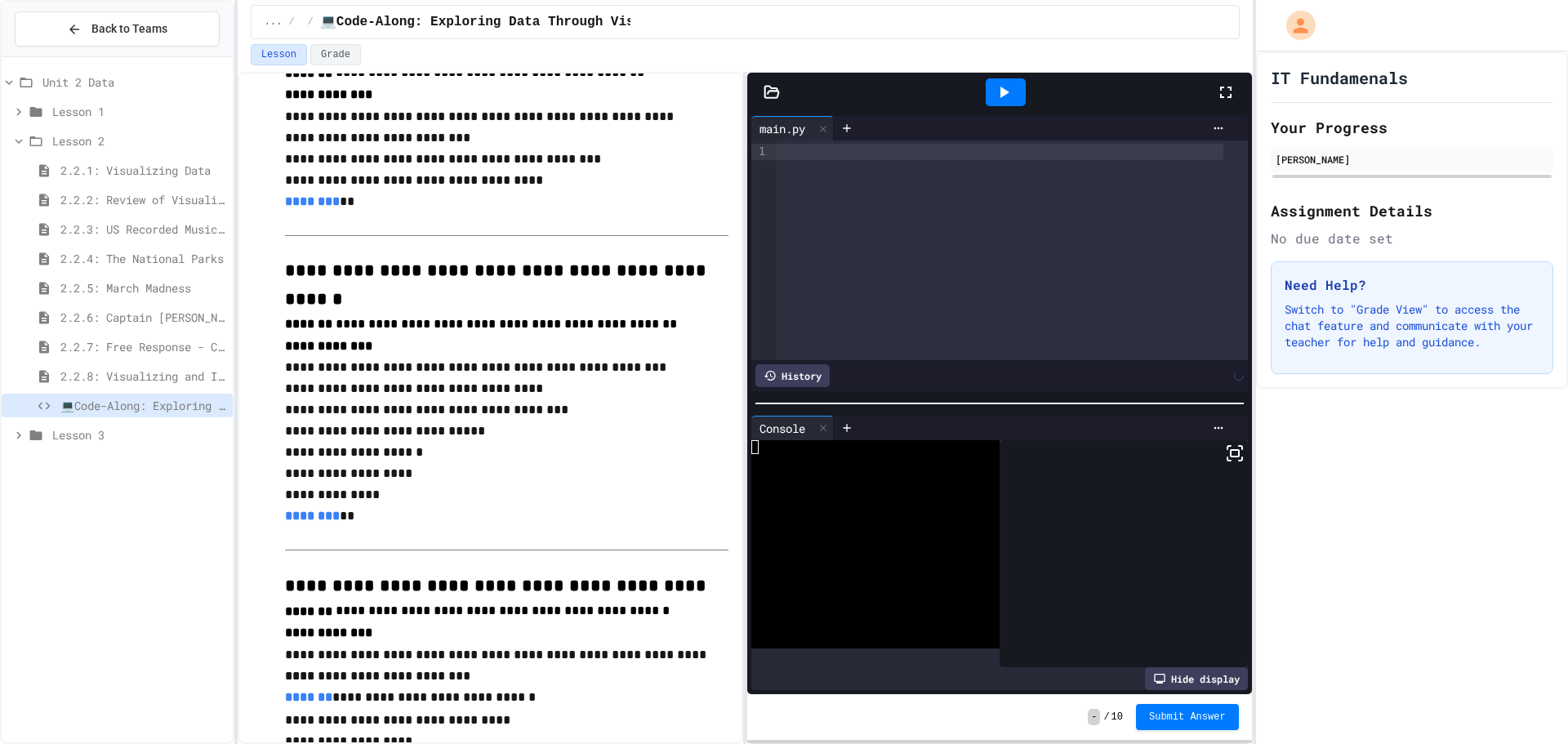
drag, startPoint x: 786, startPoint y: 149, endPoint x: 919, endPoint y: 363, distance: 252.0
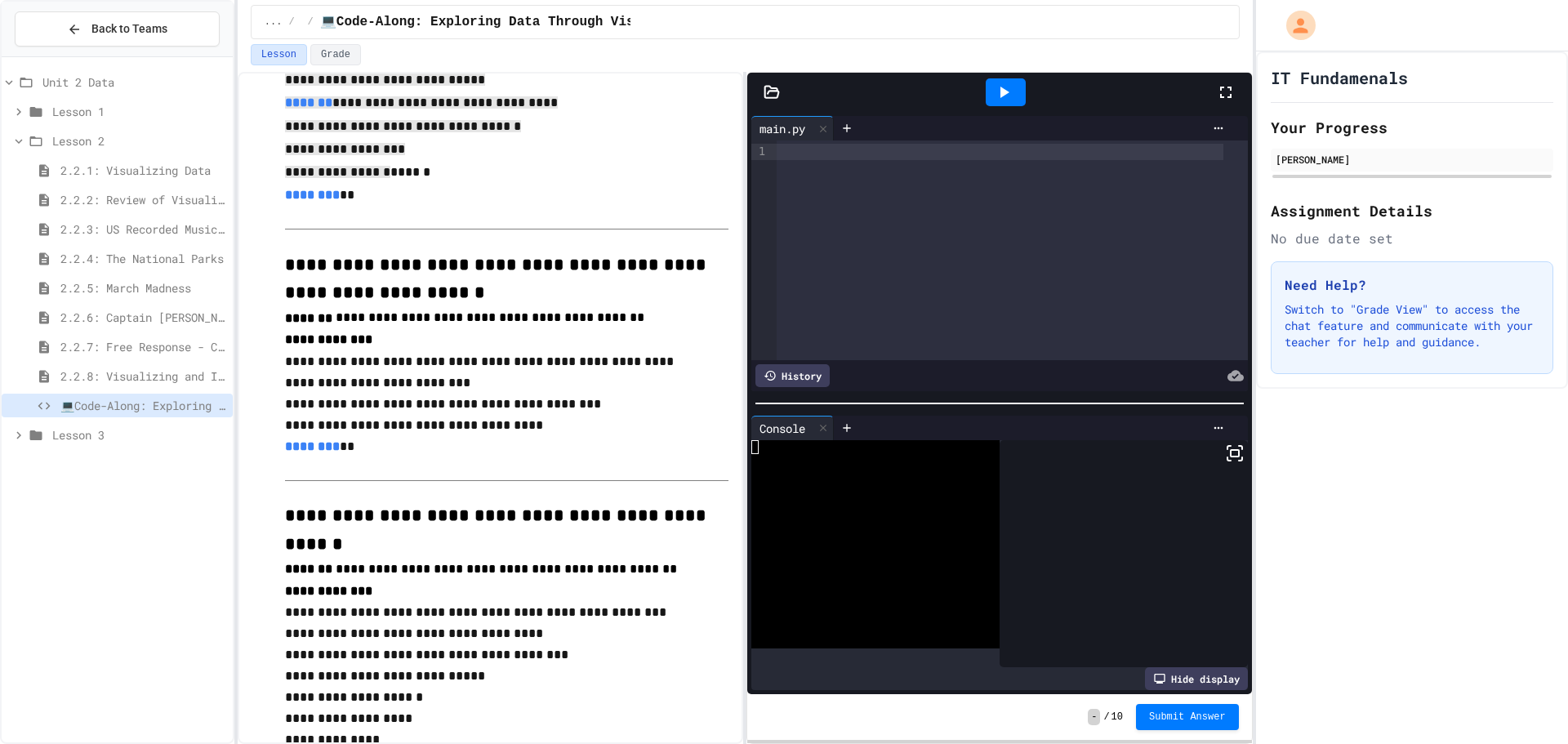
scroll to position [405, 0]
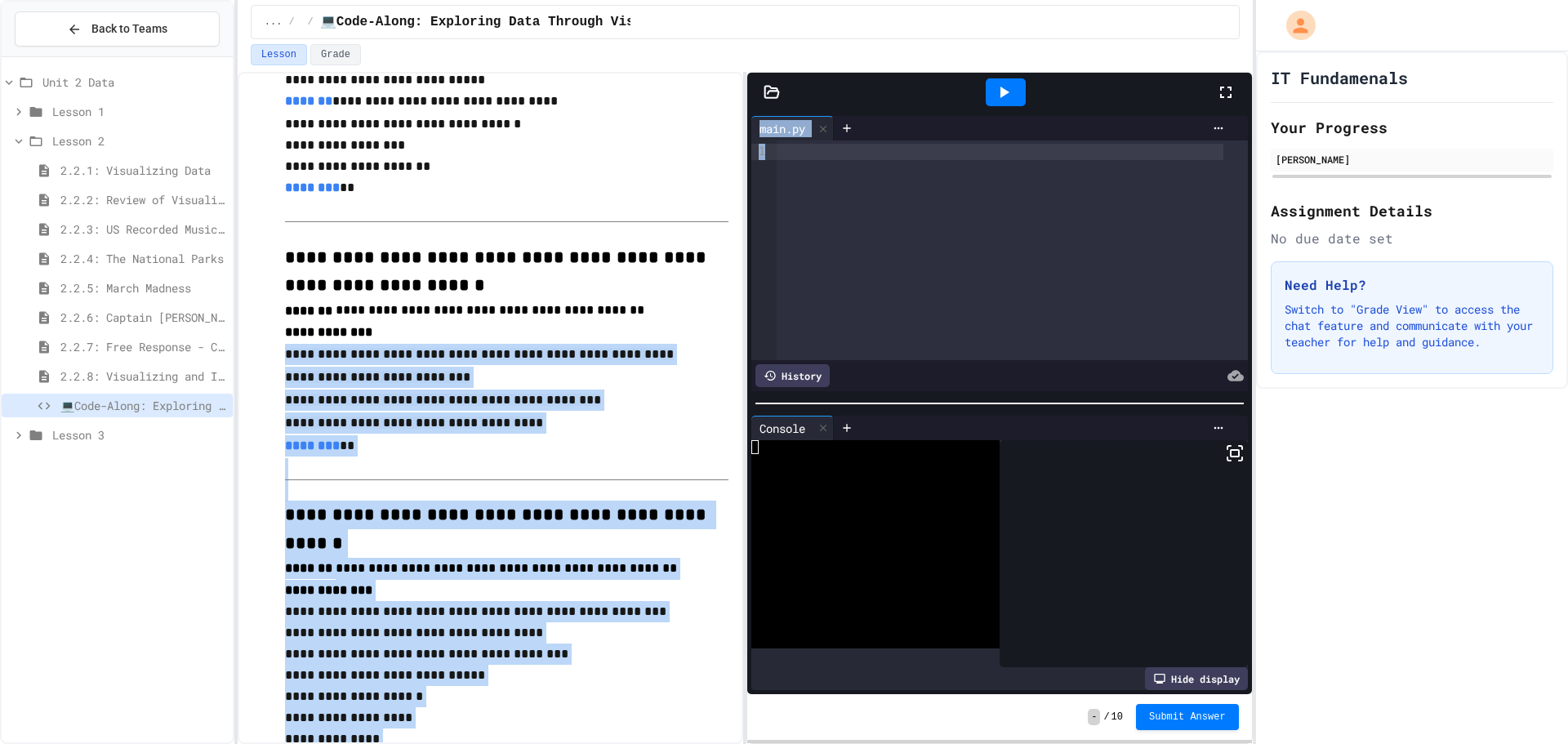
drag, startPoint x: 287, startPoint y: 356, endPoint x: 827, endPoint y: 293, distance: 543.7
click at [812, 333] on div "**********" at bounding box center [745, 407] width 1015 height 671
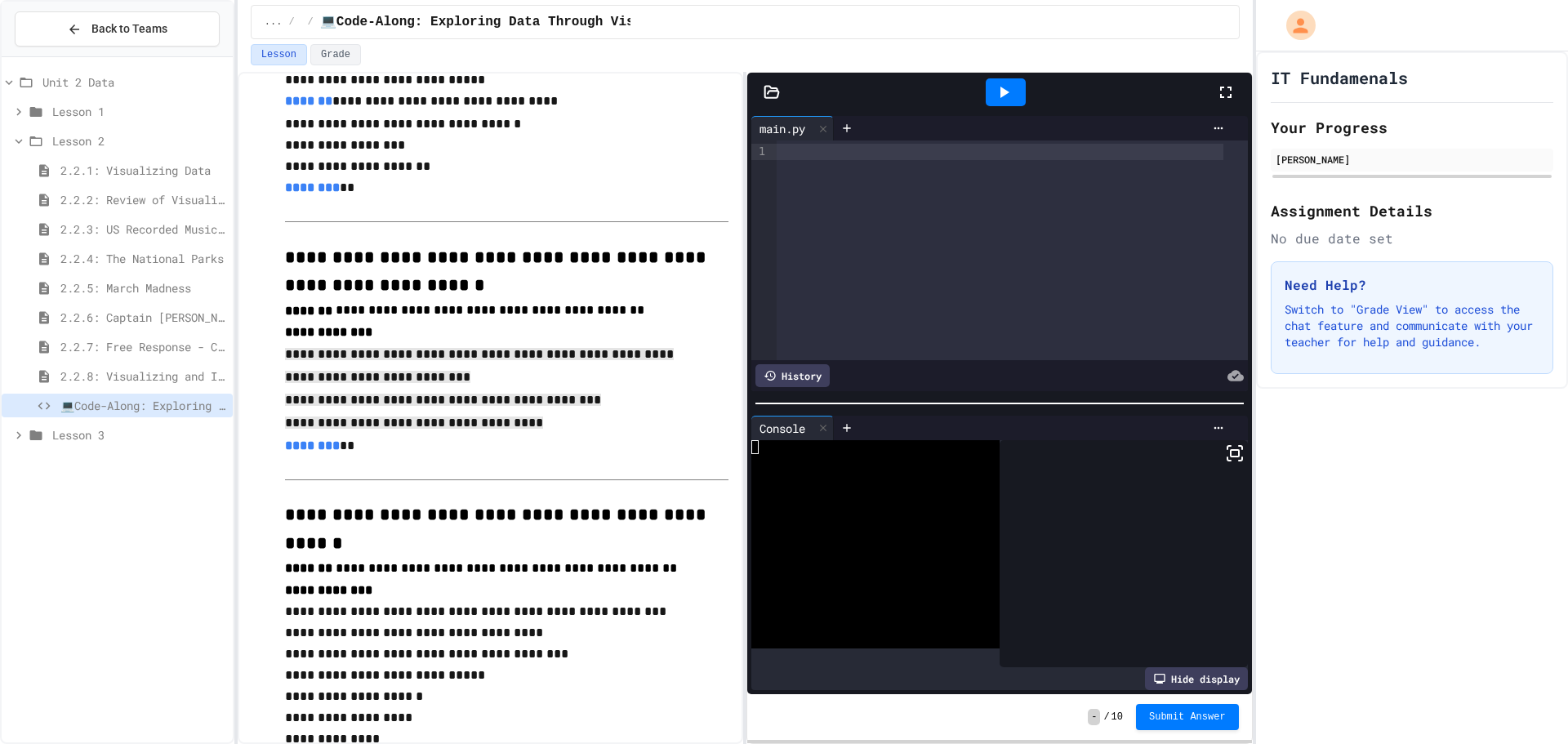
click at [828, 158] on div at bounding box center [999, 152] width 447 height 17
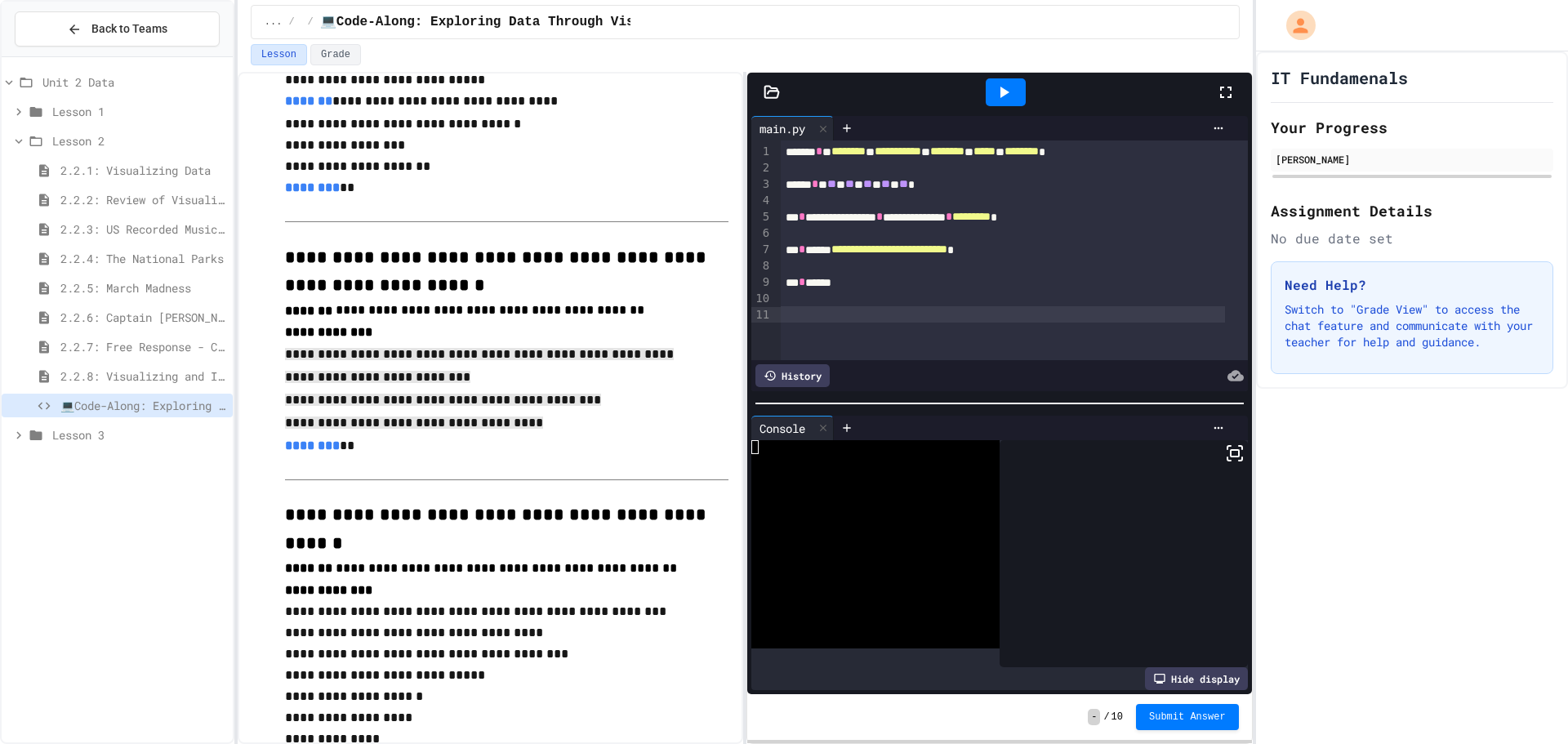
click at [1230, 91] on icon at bounding box center [1224, 92] width 19 height 19
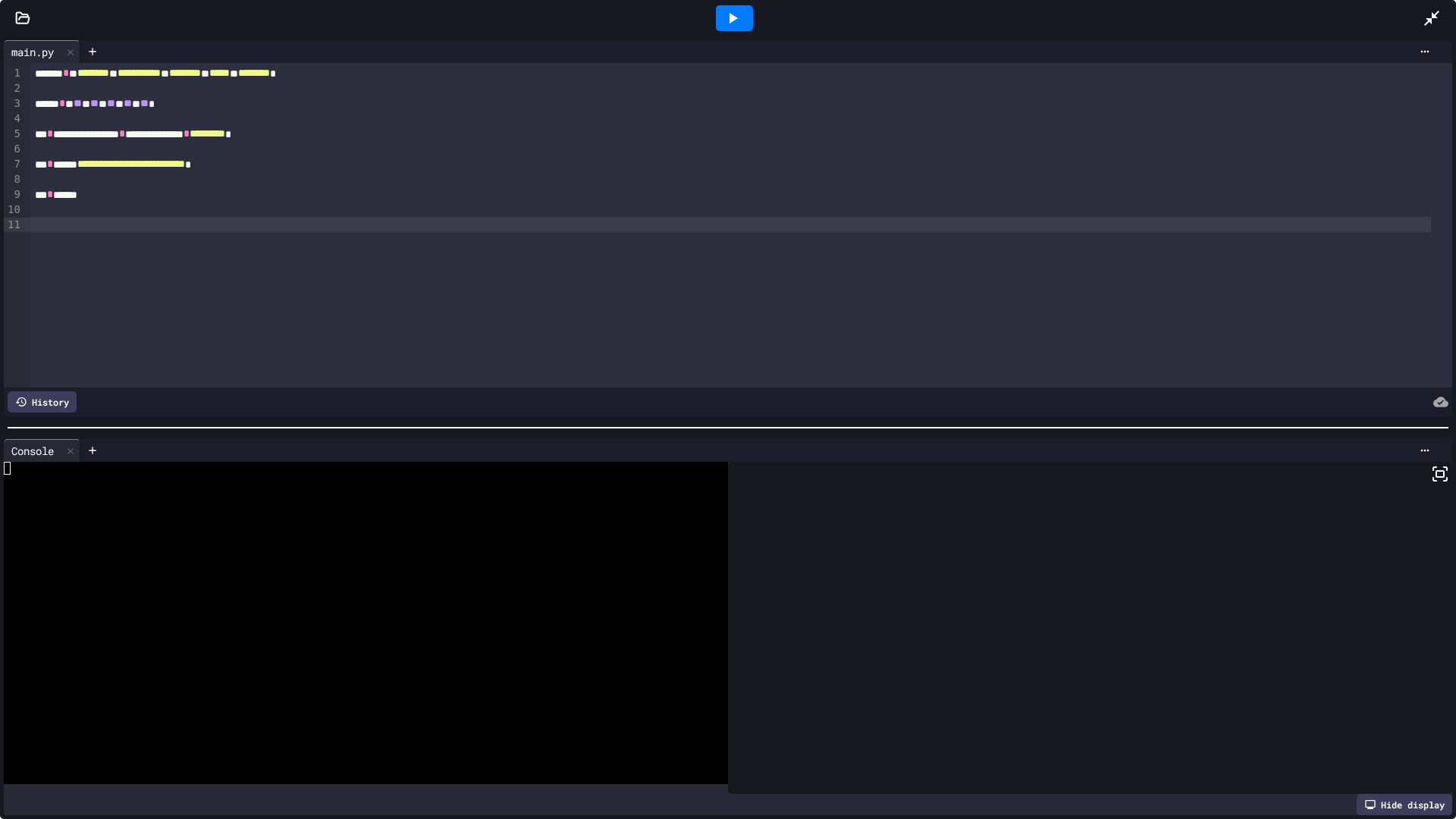
click at [736, 15] on icon at bounding box center [732, 18] width 18 height 18
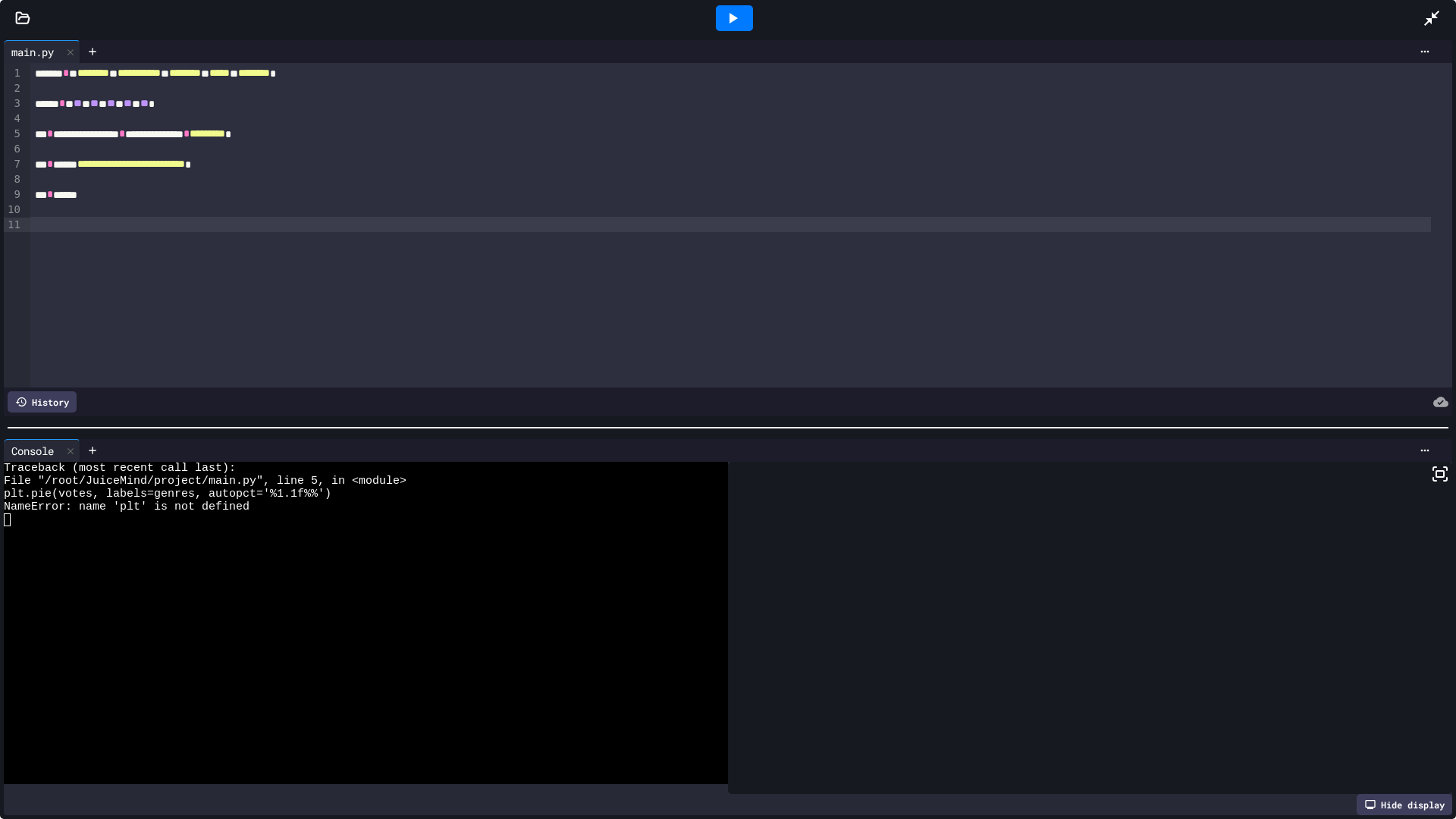
click at [1430, 473] on icon at bounding box center [1439, 473] width 18 height 18
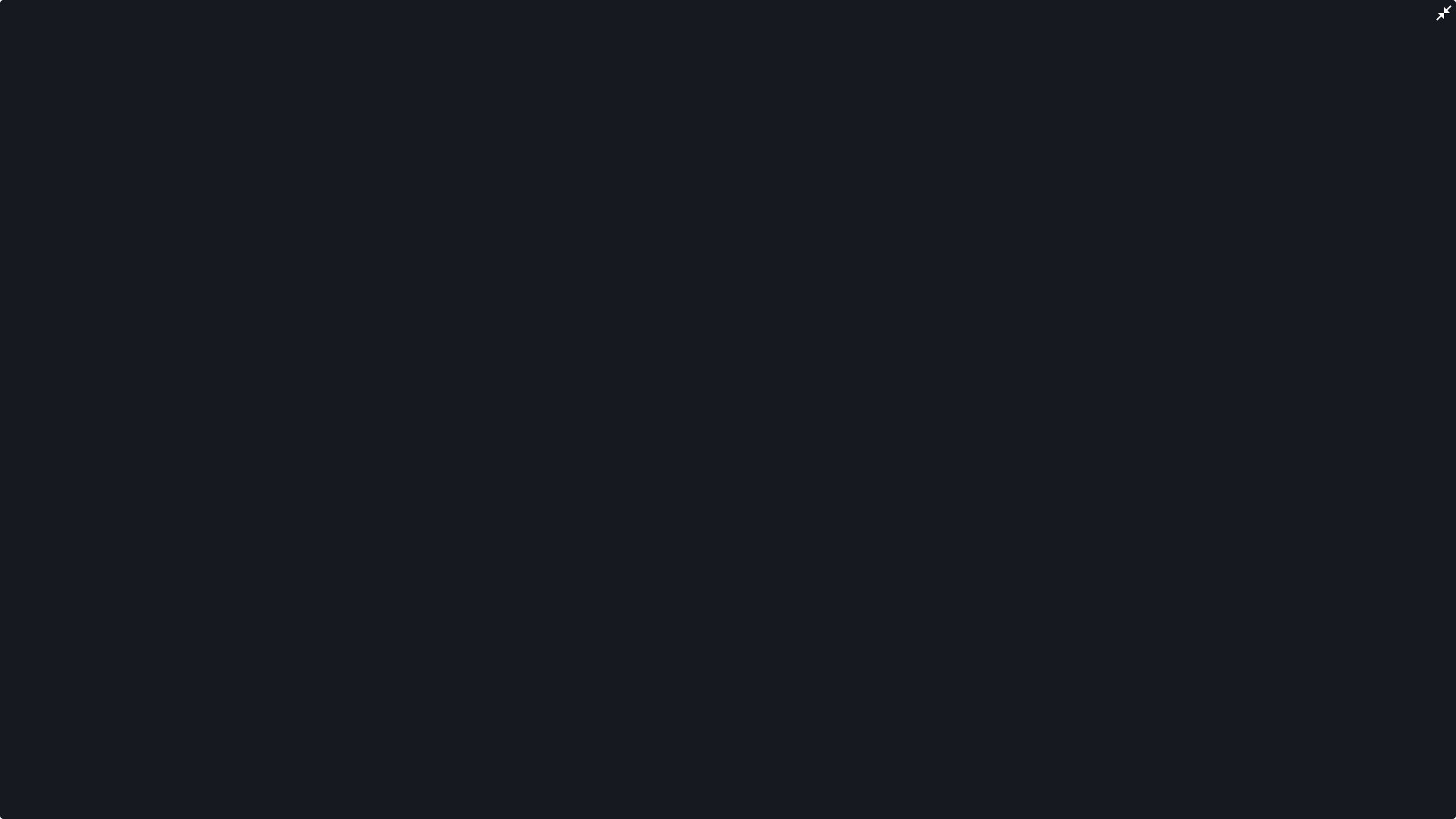
click at [1430, 24] on div at bounding box center [728, 410] width 1456 height 819
click at [1444, 0] on div at bounding box center [728, 410] width 1456 height 819
click at [1444, 13] on icon at bounding box center [1443, 13] width 15 height 15
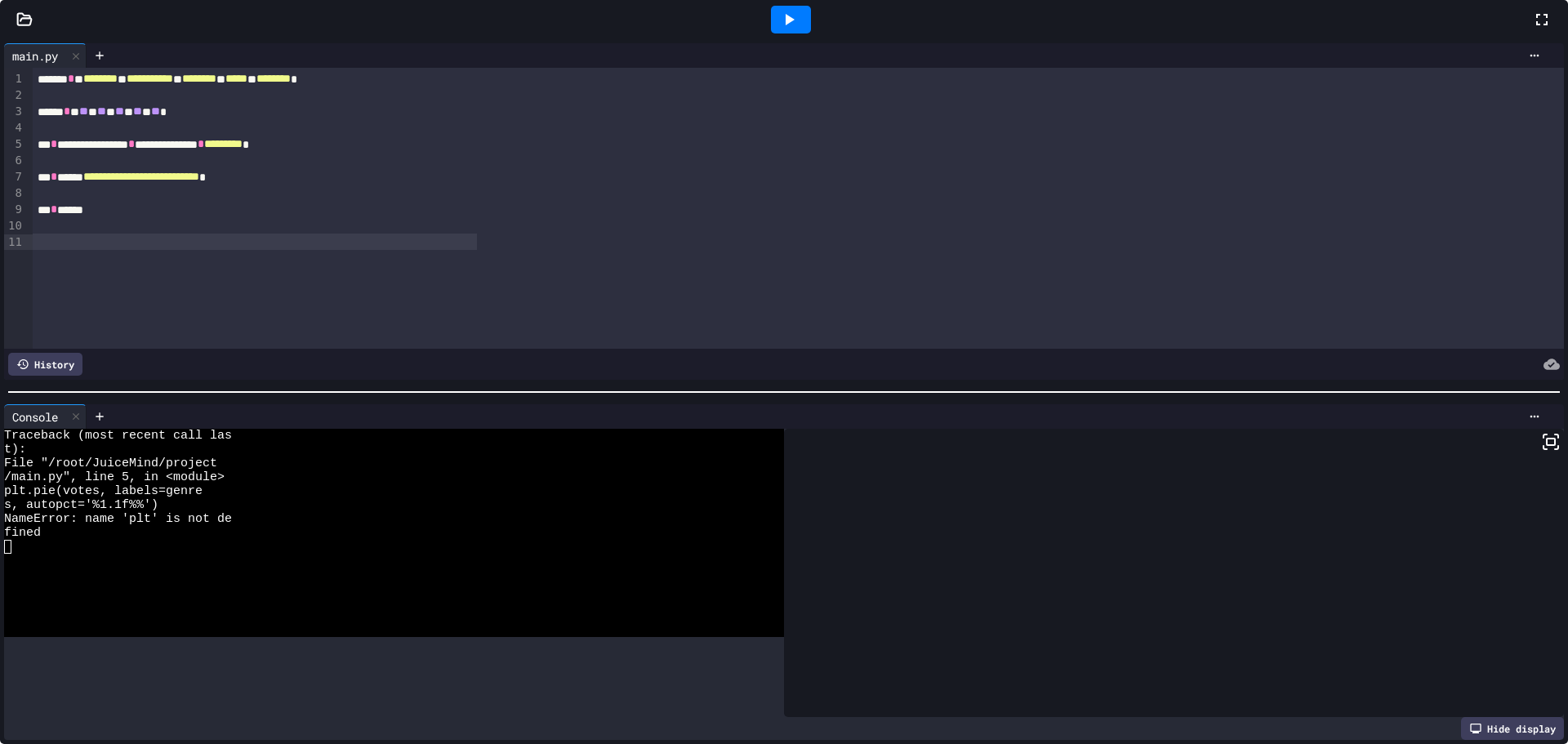
click at [1531, 29] on icon at bounding box center [1540, 19] width 19 height 19
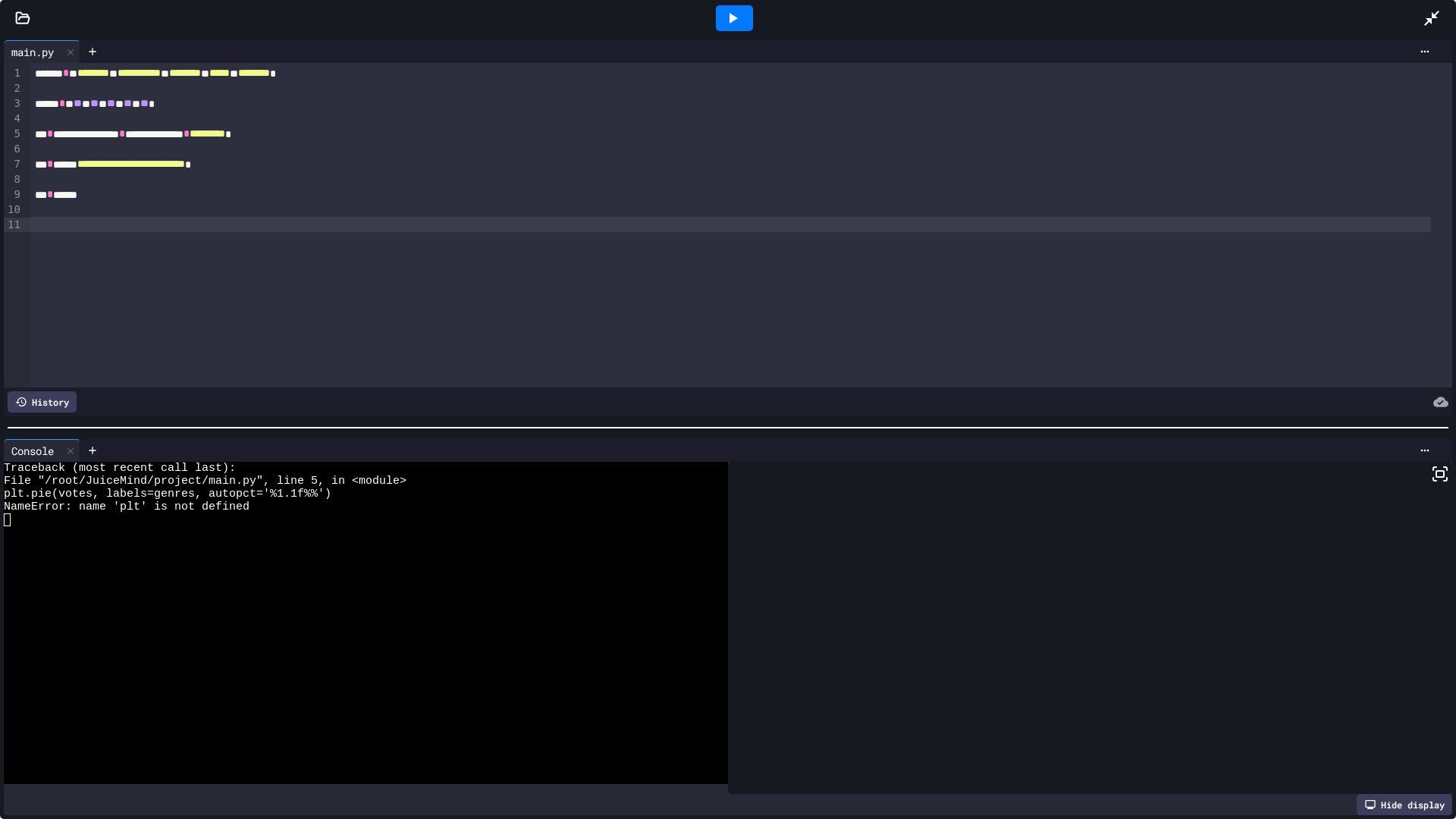
click at [752, 24] on div at bounding box center [734, 18] width 38 height 26
click at [1432, 19] on icon at bounding box center [1430, 18] width 18 height 18
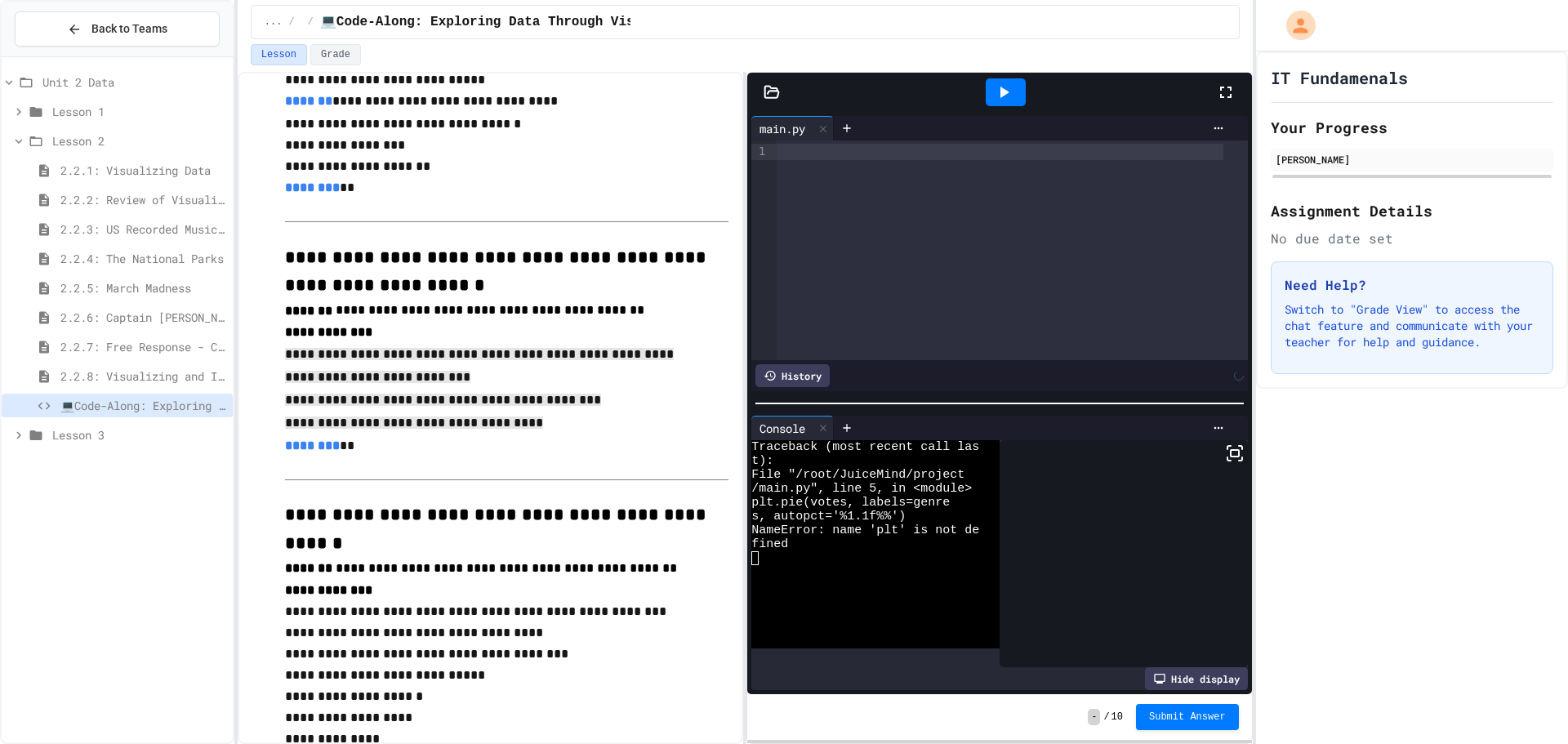
drag, startPoint x: 784, startPoint y: 152, endPoint x: 700, endPoint y: 376, distance: 239.2
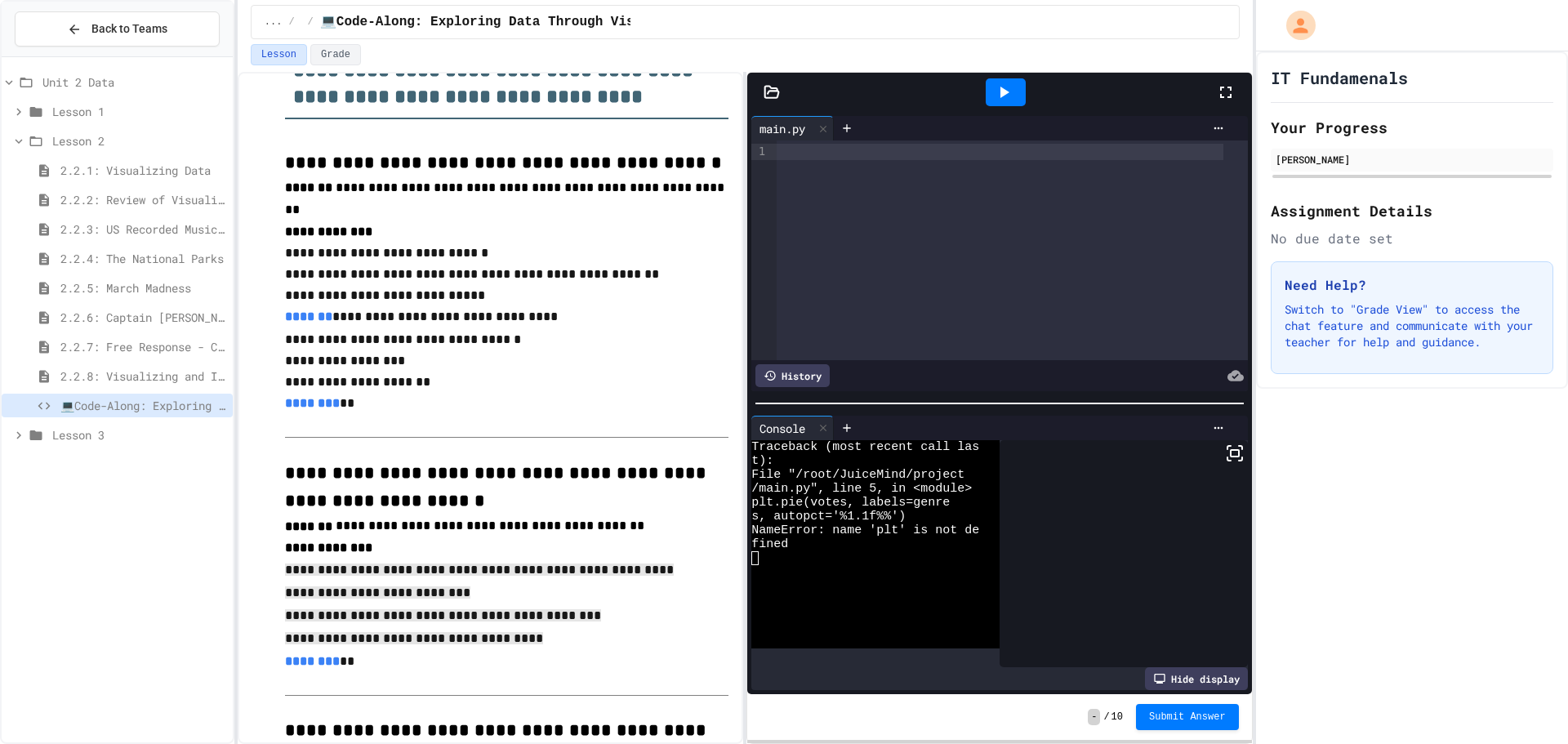
scroll to position [160, 0]
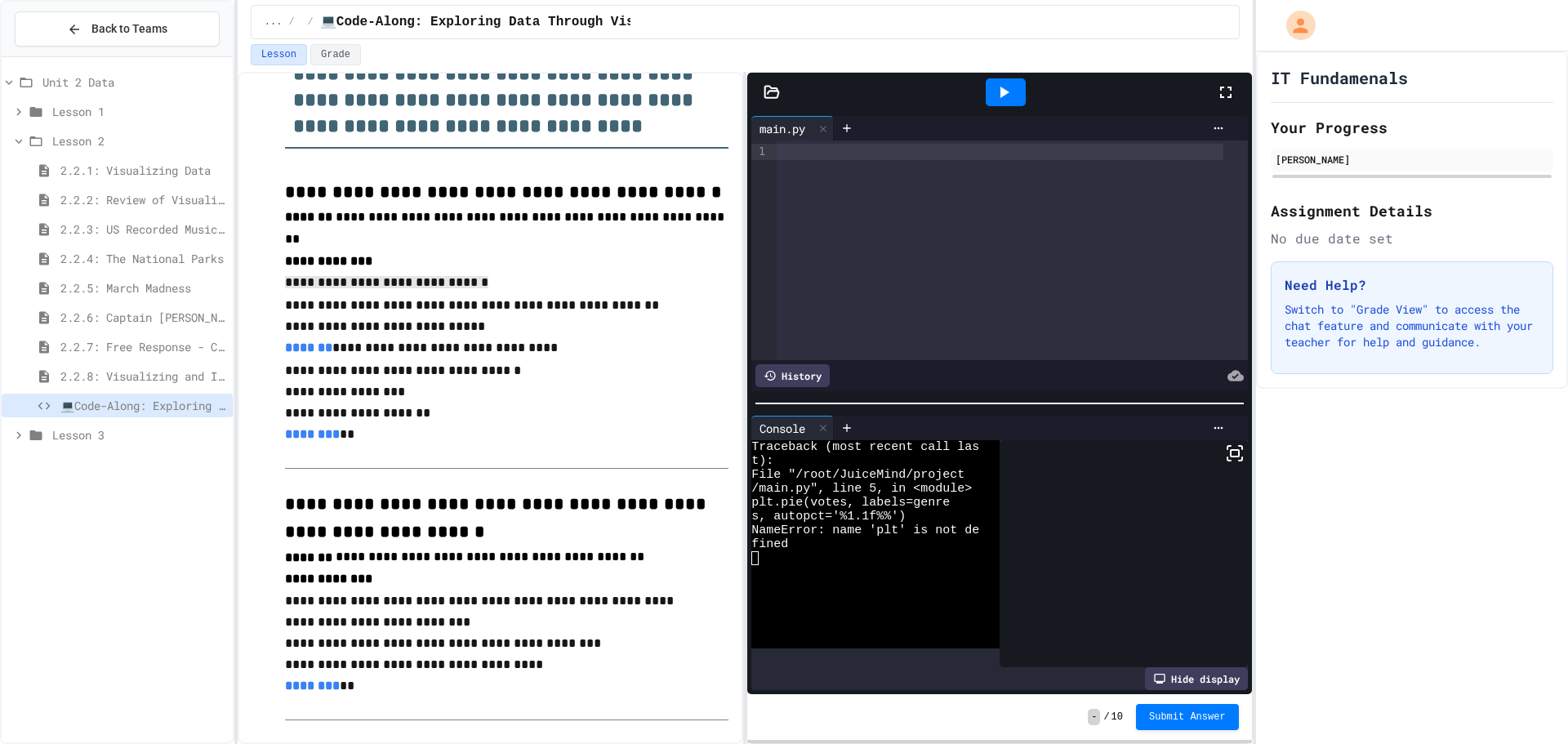
drag, startPoint x: 283, startPoint y: 273, endPoint x: 484, endPoint y: 279, distance: 201.1
click at [798, 149] on div at bounding box center [999, 152] width 447 height 17
click at [334, 273] on p "**********" at bounding box center [506, 283] width 444 height 23
drag, startPoint x: 283, startPoint y: 273, endPoint x: 474, endPoint y: 274, distance: 191.0
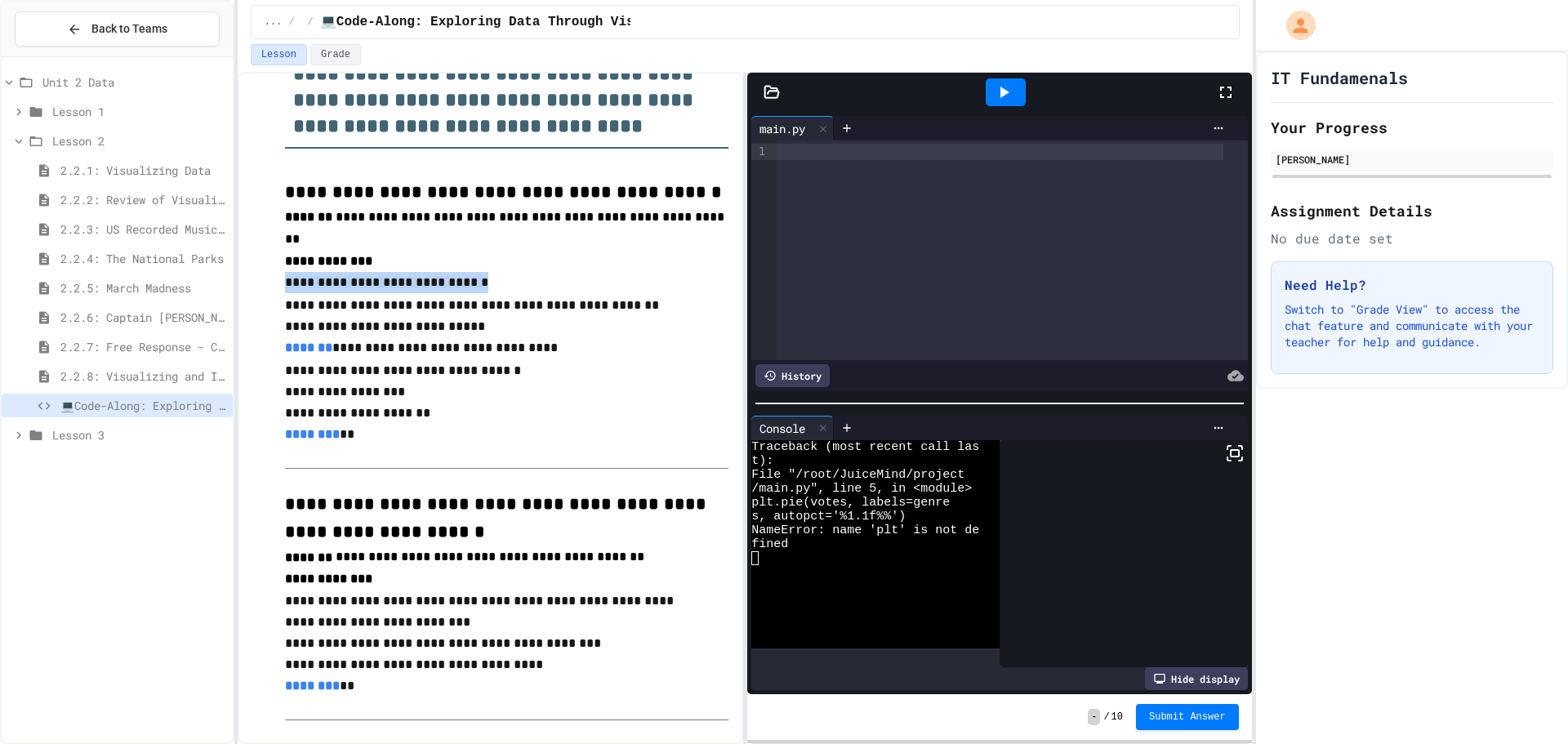
click at [908, 148] on div at bounding box center [999, 152] width 447 height 17
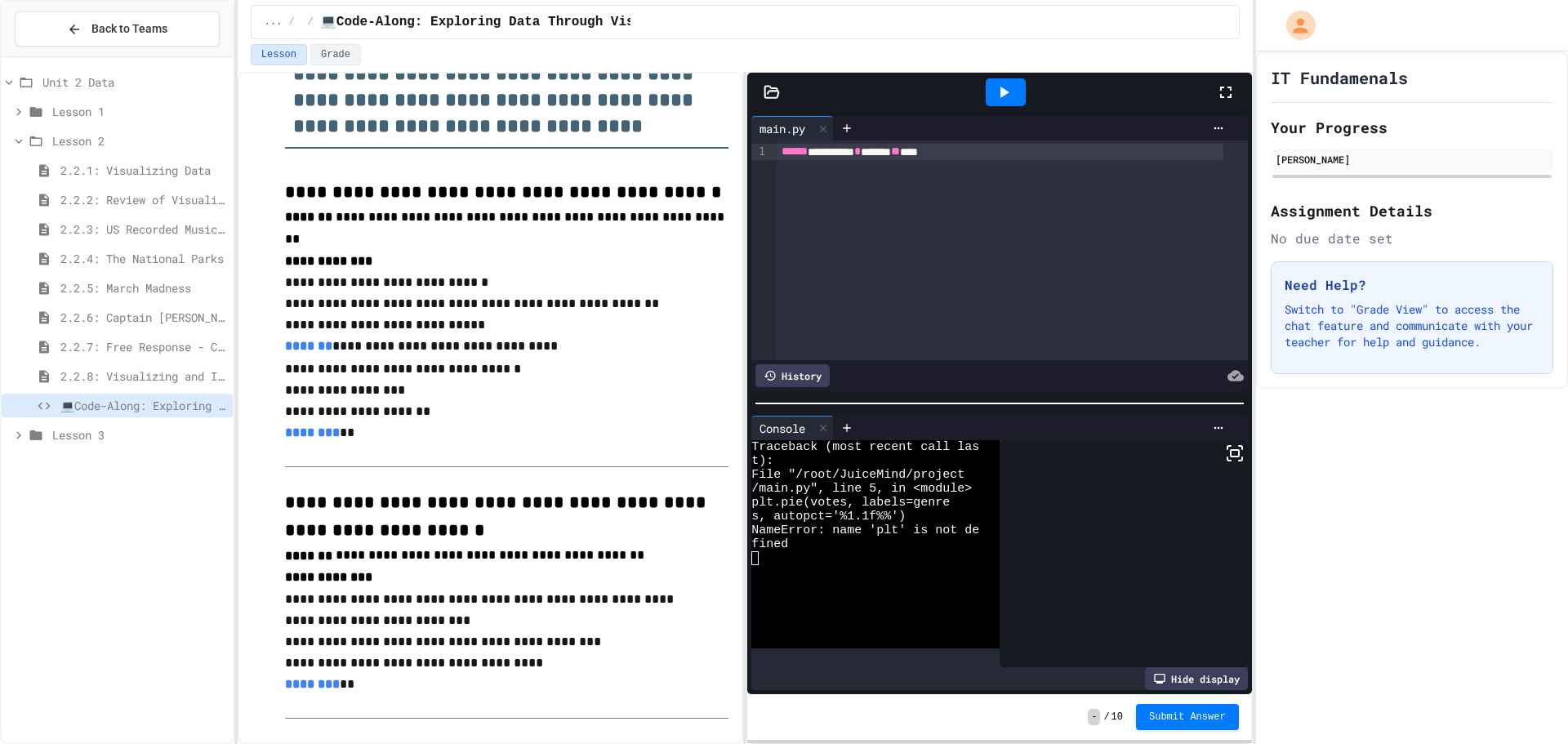
copy div "**********"
drag, startPoint x: 283, startPoint y: 597, endPoint x: 496, endPoint y: 619, distance: 214.1
drag, startPoint x: 1021, startPoint y: 149, endPoint x: 1020, endPoint y: 160, distance: 11.0
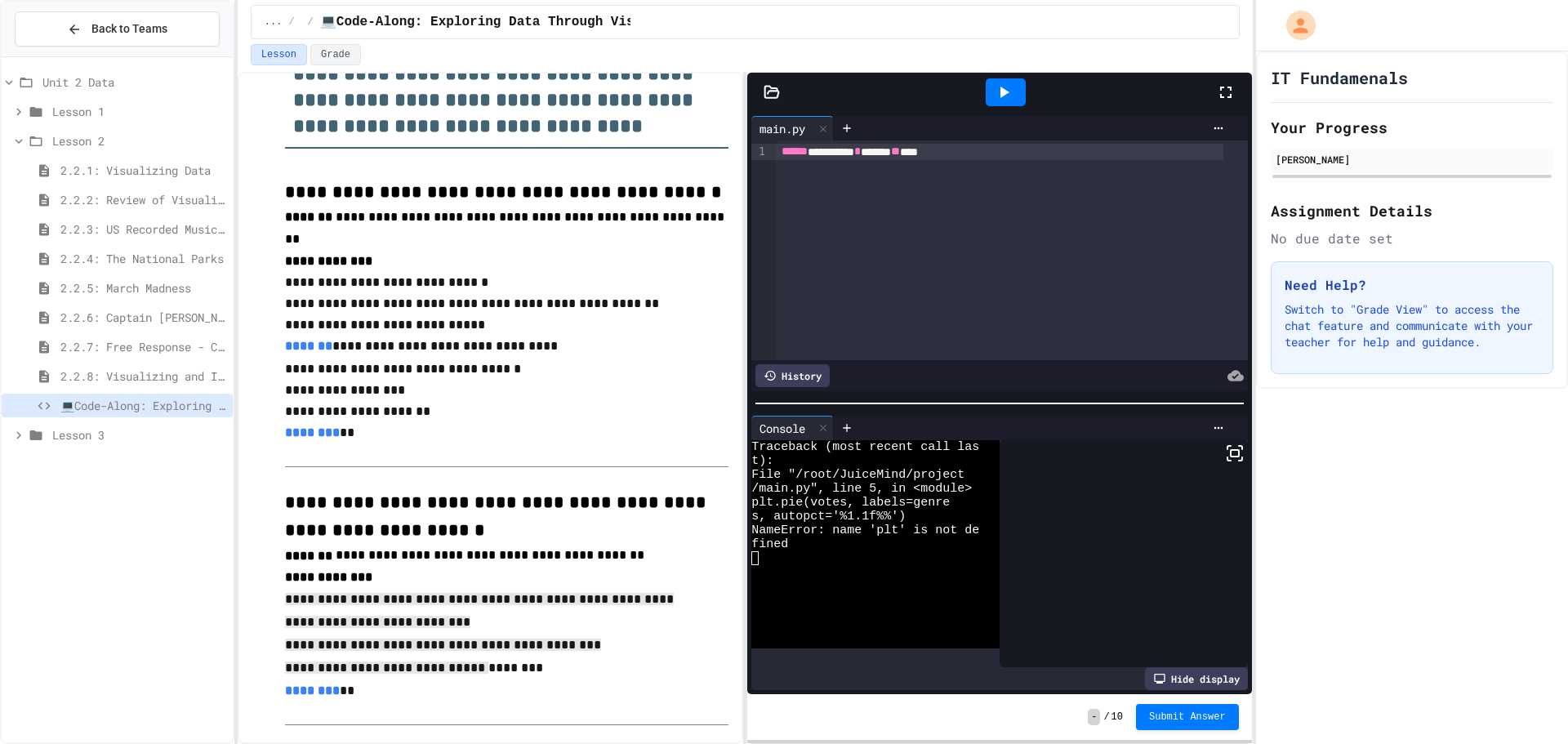
click at [1021, 151] on div "**********" at bounding box center [999, 152] width 447 height 17
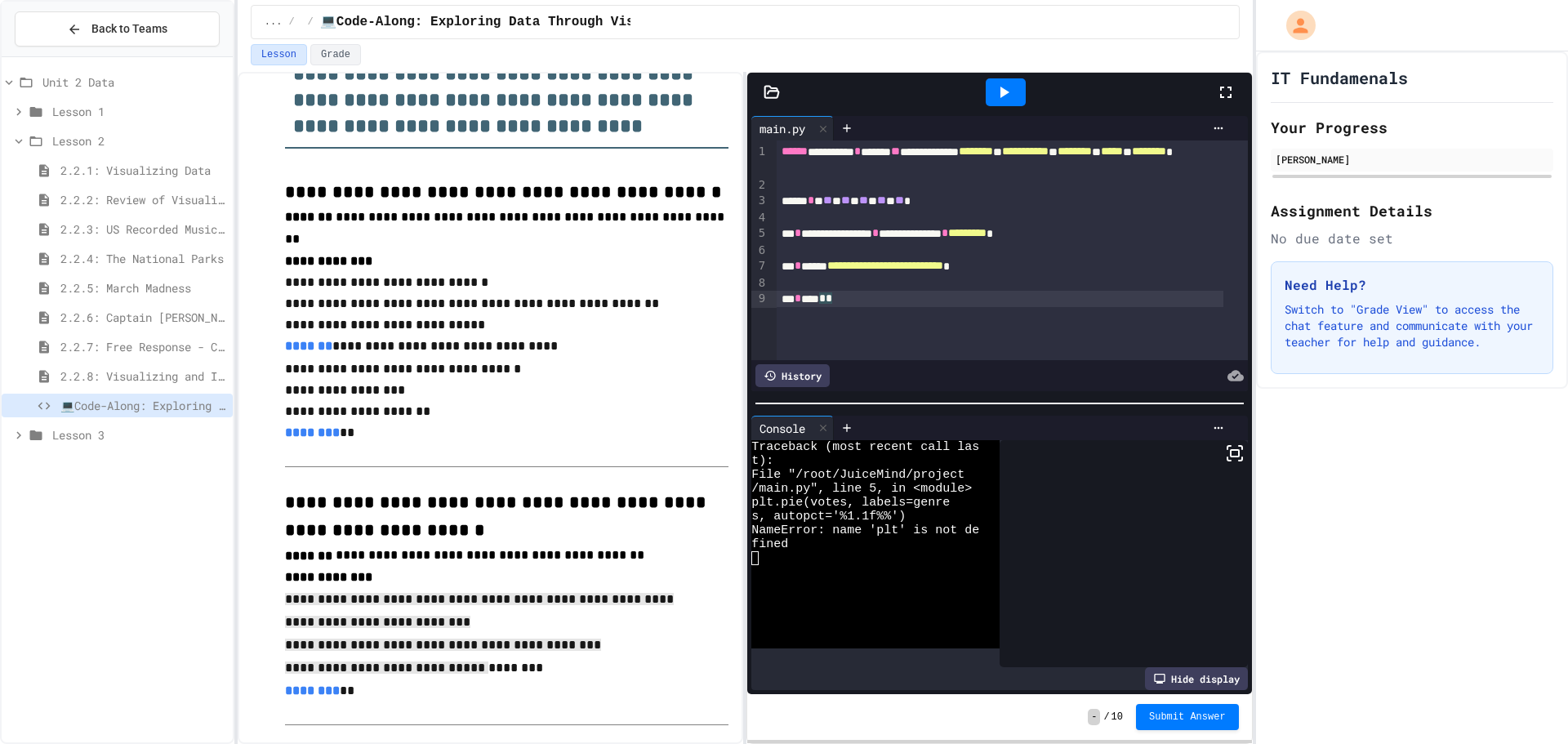
click at [1026, 149] on div "**********" at bounding box center [999, 160] width 447 height 33
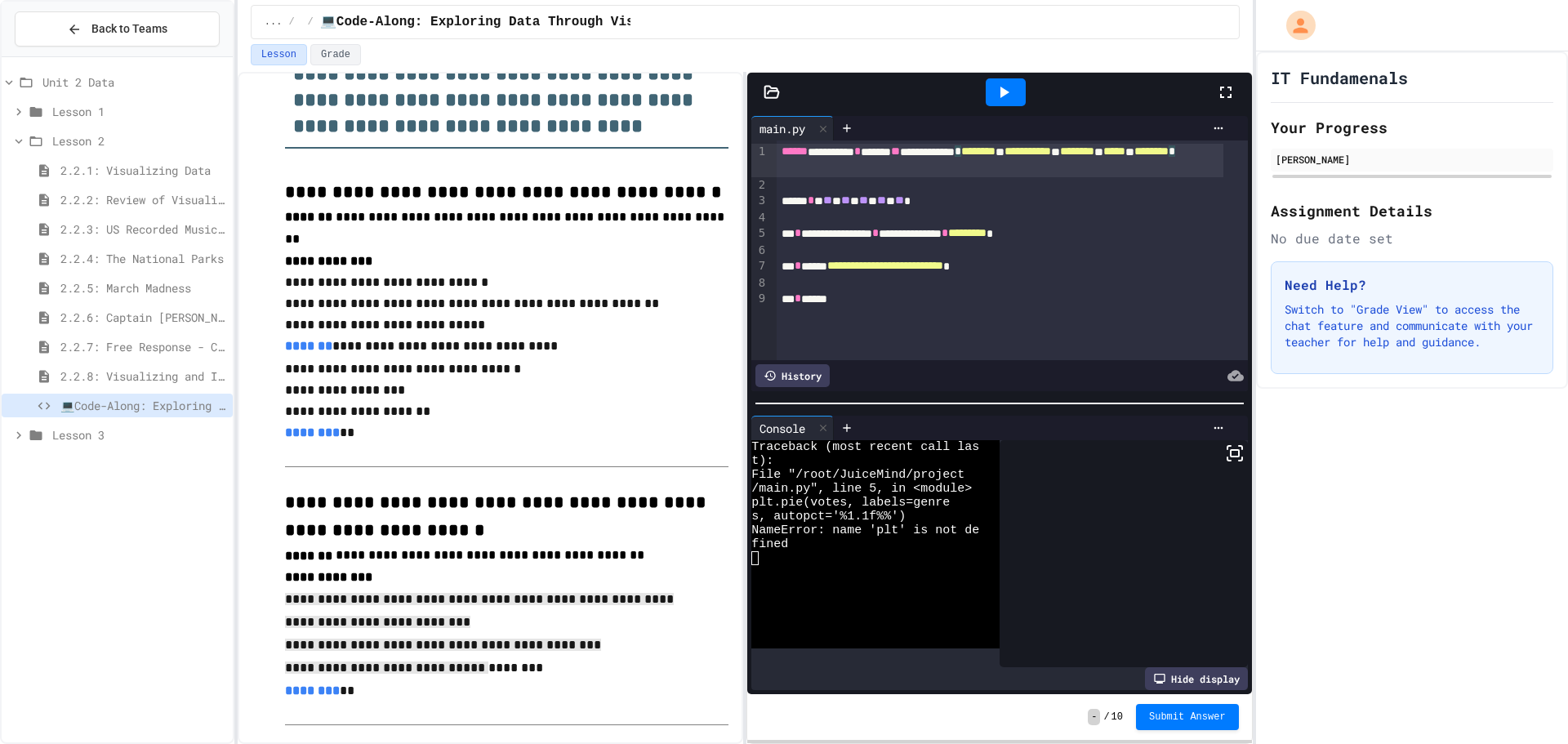
click at [1030, 149] on div "**********" at bounding box center [999, 160] width 447 height 33
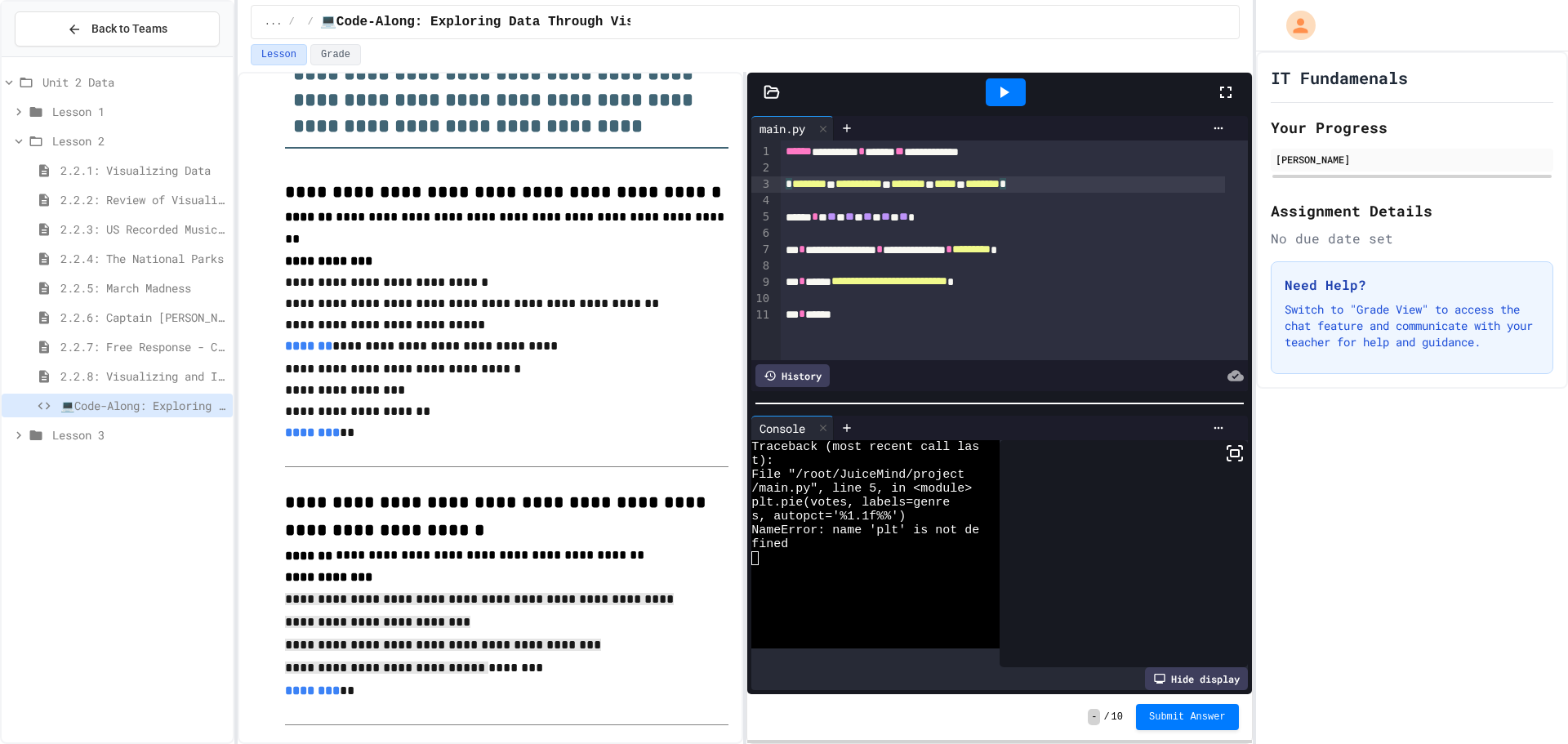
click at [1230, 89] on icon at bounding box center [1225, 92] width 11 height 11
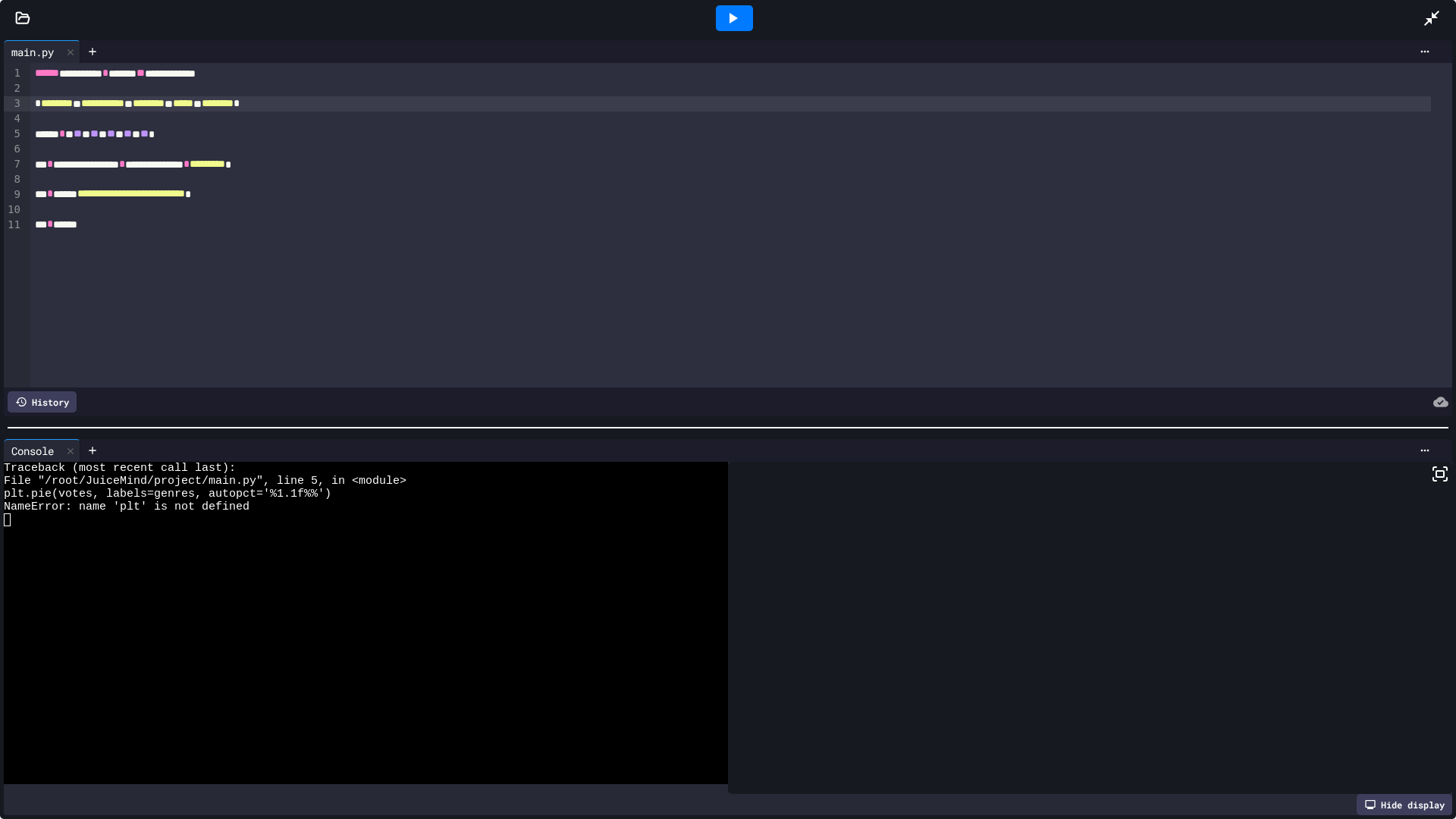
drag, startPoint x: 723, startPoint y: 16, endPoint x: 740, endPoint y: 20, distance: 17.5
click at [725, 16] on icon at bounding box center [732, 18] width 18 height 18
click at [712, 15] on div at bounding box center [734, 18] width 52 height 41
click at [724, 21] on div at bounding box center [734, 18] width 38 height 26
click at [726, 27] on div at bounding box center [734, 18] width 38 height 26
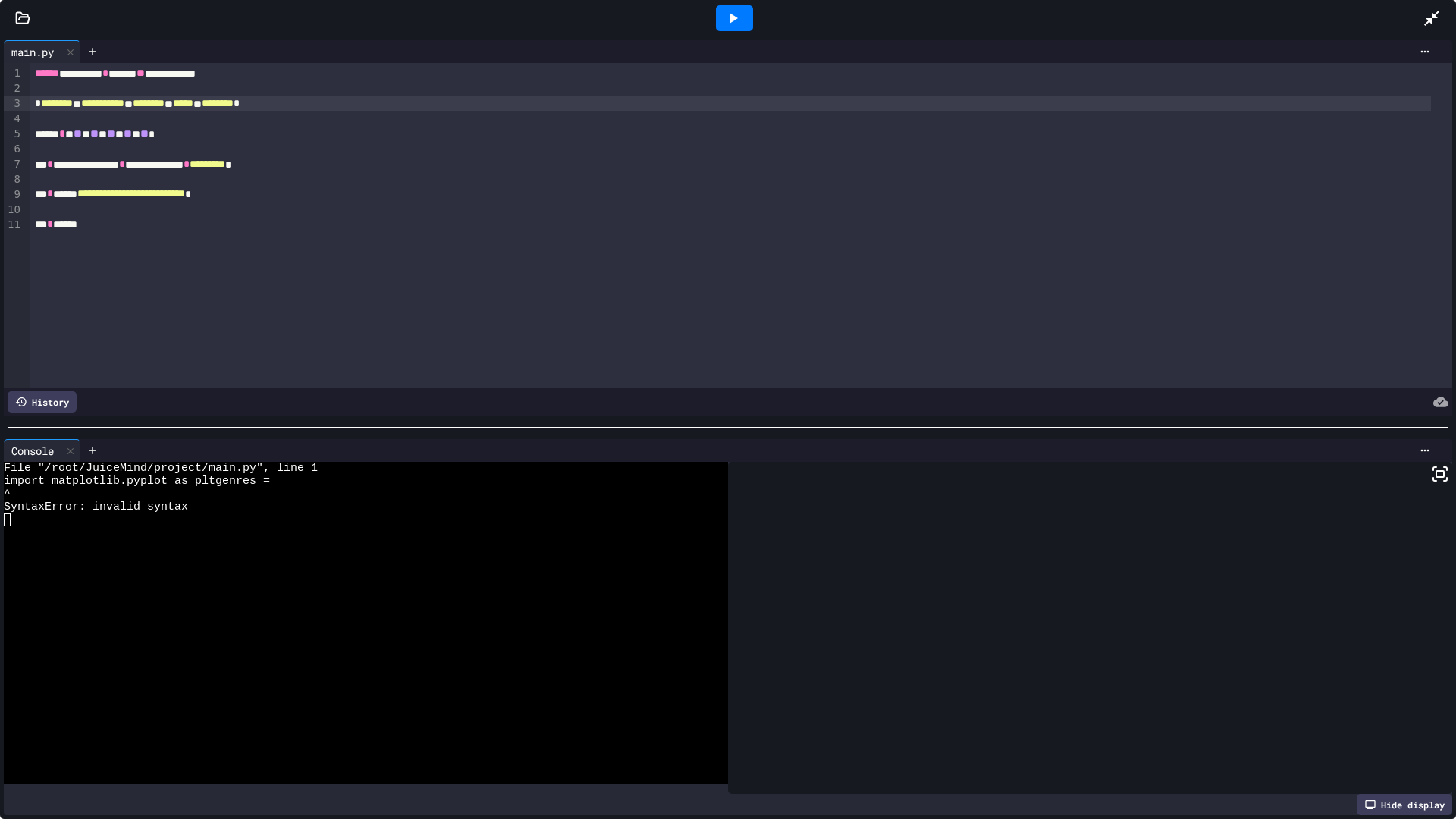
click at [1430, 473] on icon at bounding box center [1439, 473] width 18 height 18
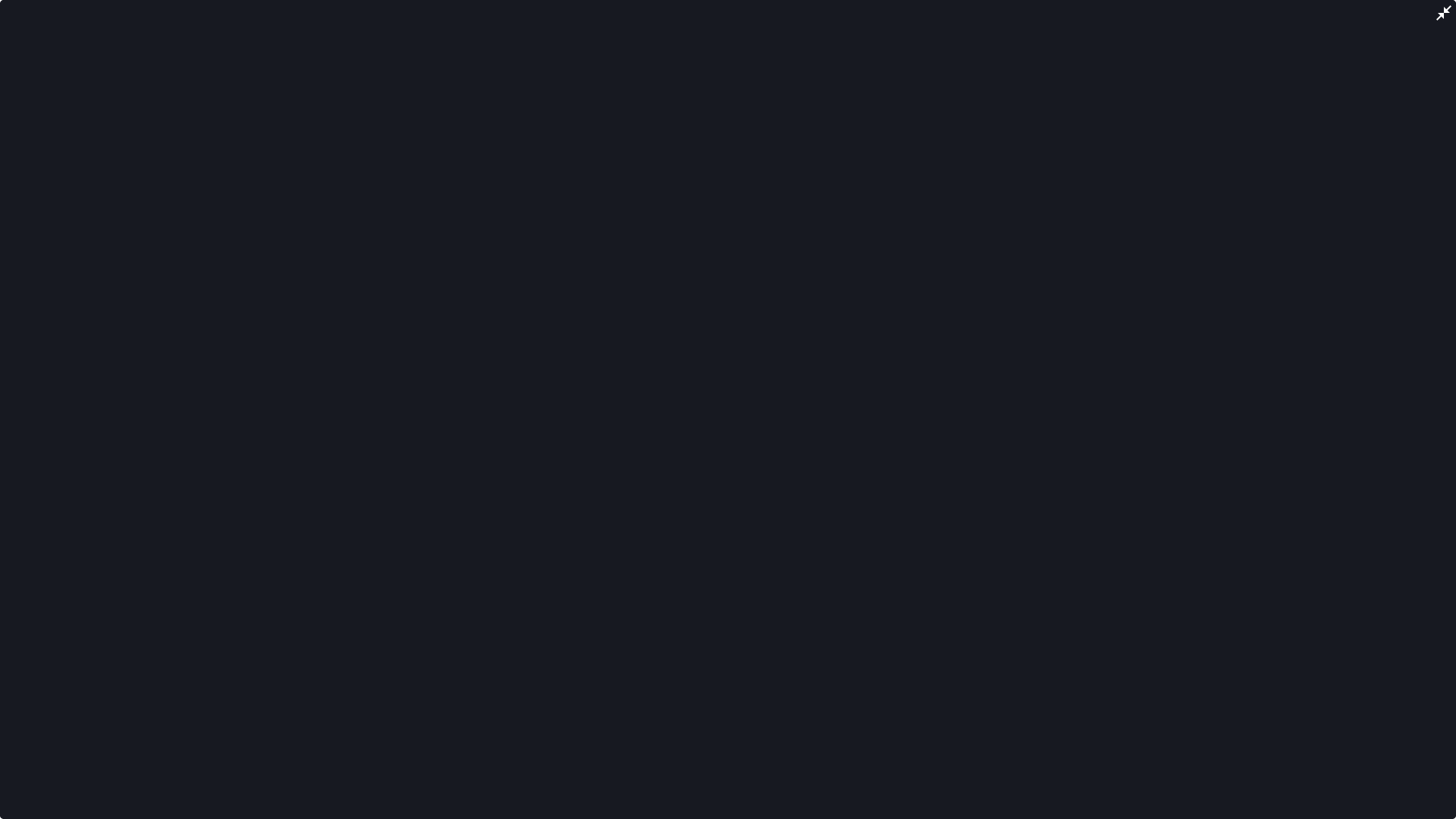
click at [1433, 5] on div at bounding box center [728, 410] width 1456 height 819
click at [1448, 17] on icon at bounding box center [1443, 12] width 18 height 18
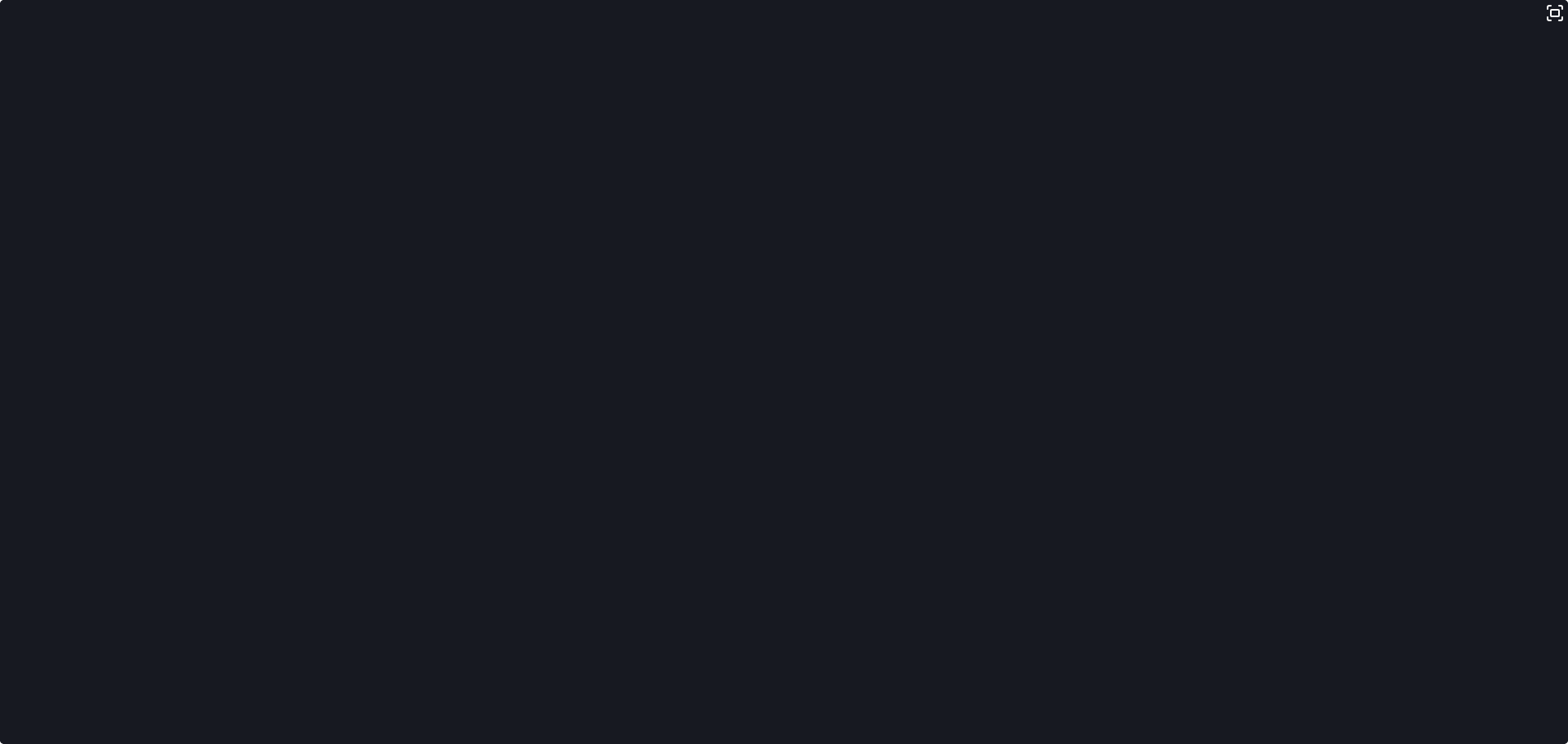
scroll to position [1363, 0]
